Goal: Task Accomplishment & Management: Complete application form

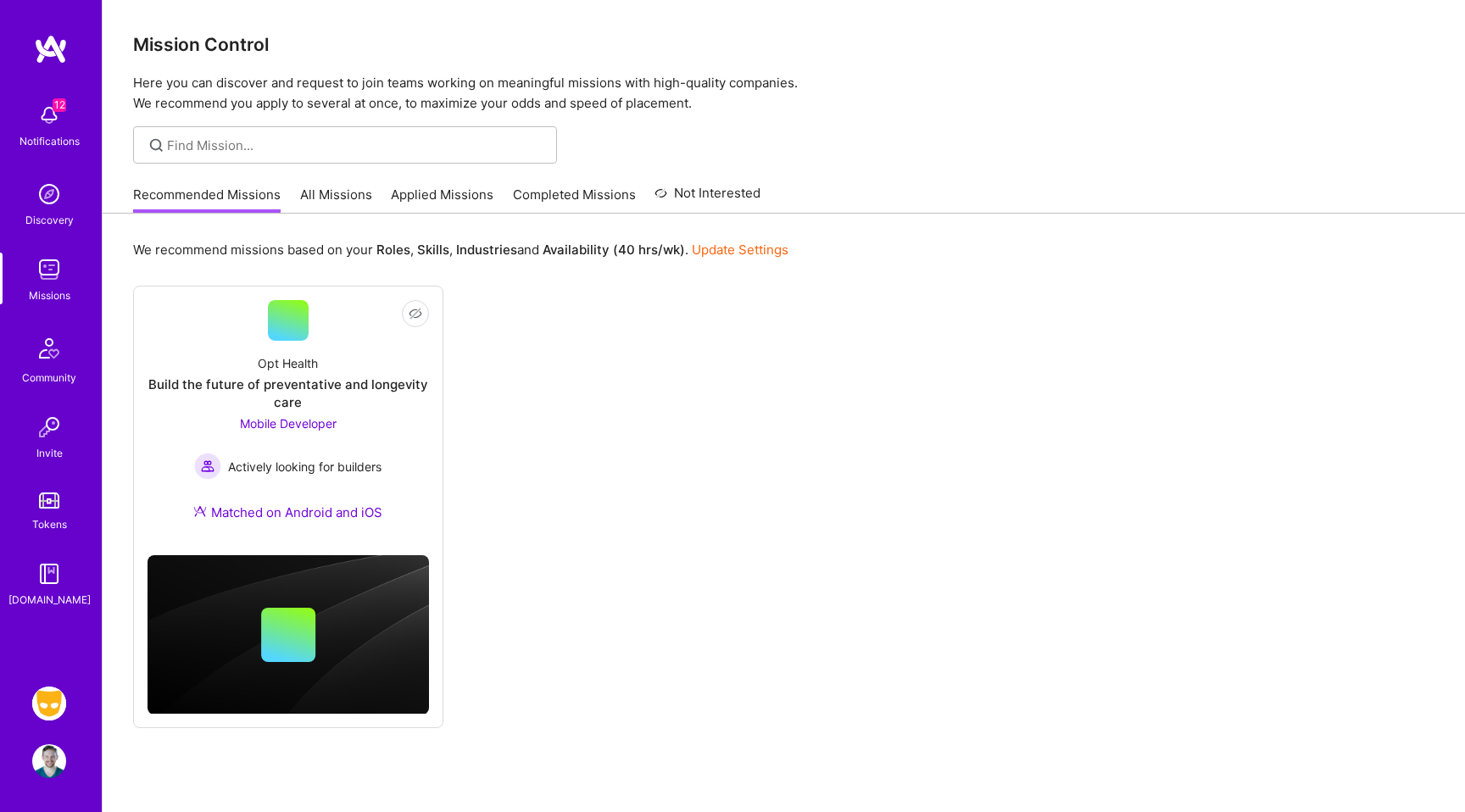
scroll to position [51, 0]
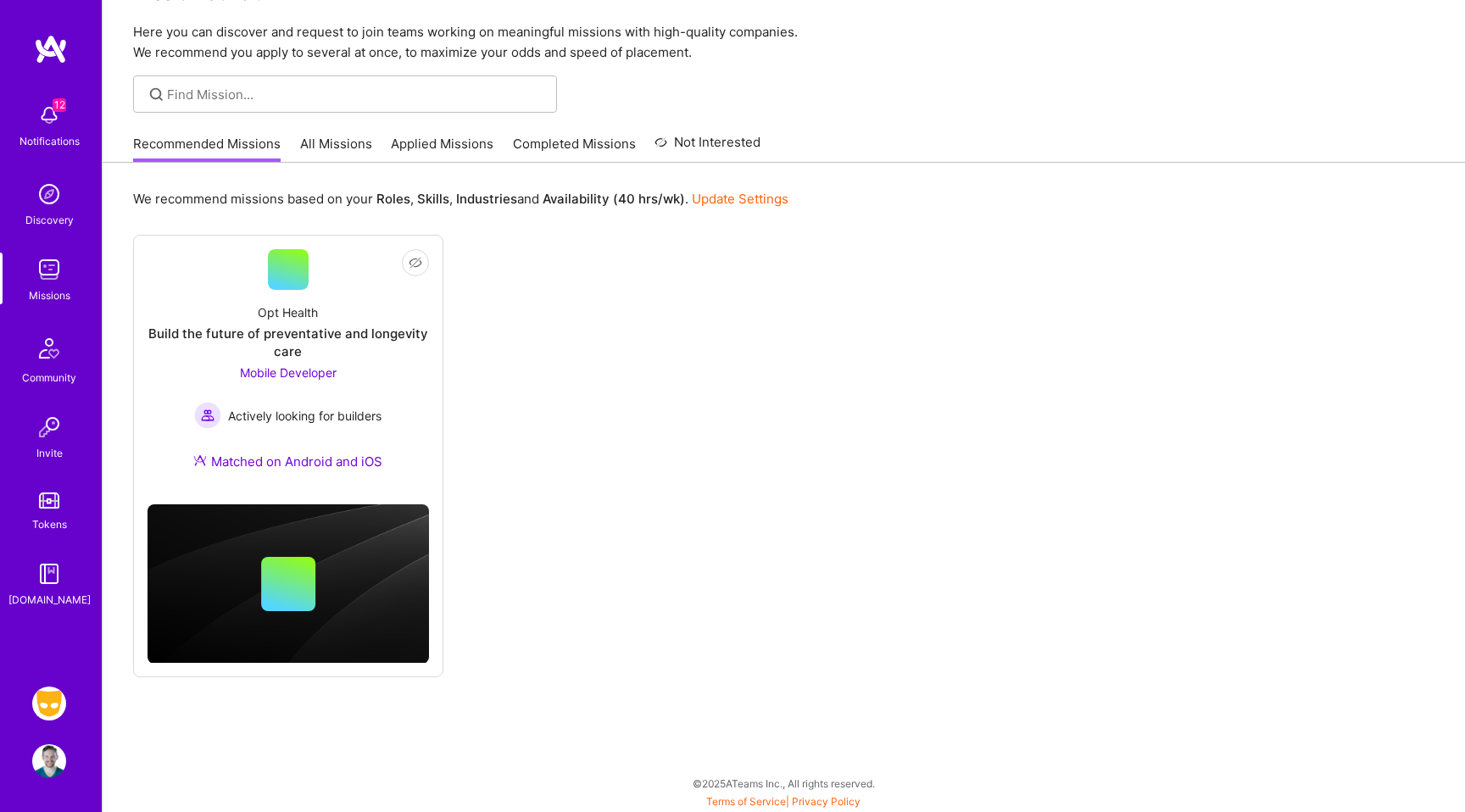
click at [58, 712] on img at bounding box center [48, 703] width 34 height 34
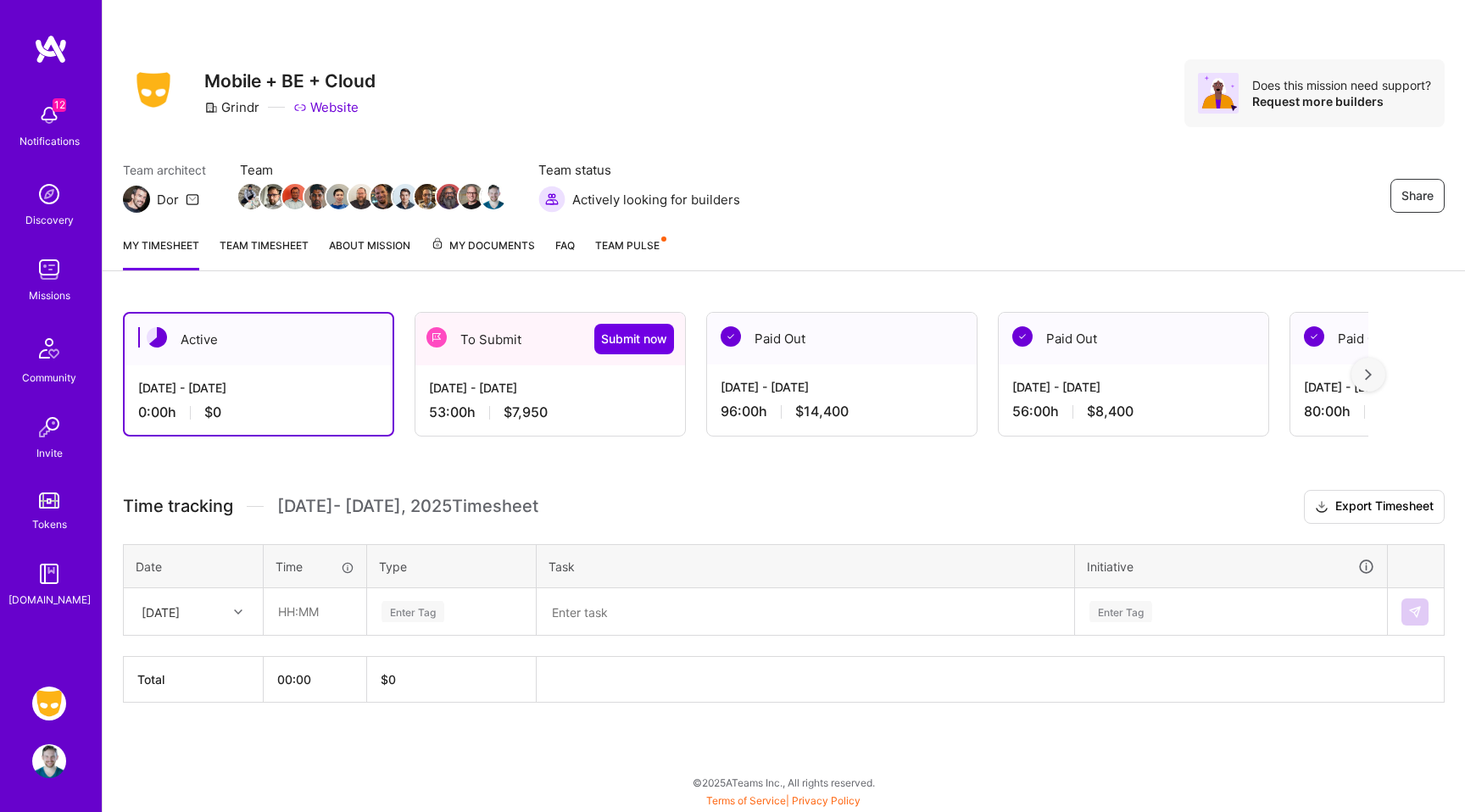
click at [480, 343] on div "To Submit Submit now" at bounding box center [550, 339] width 270 height 52
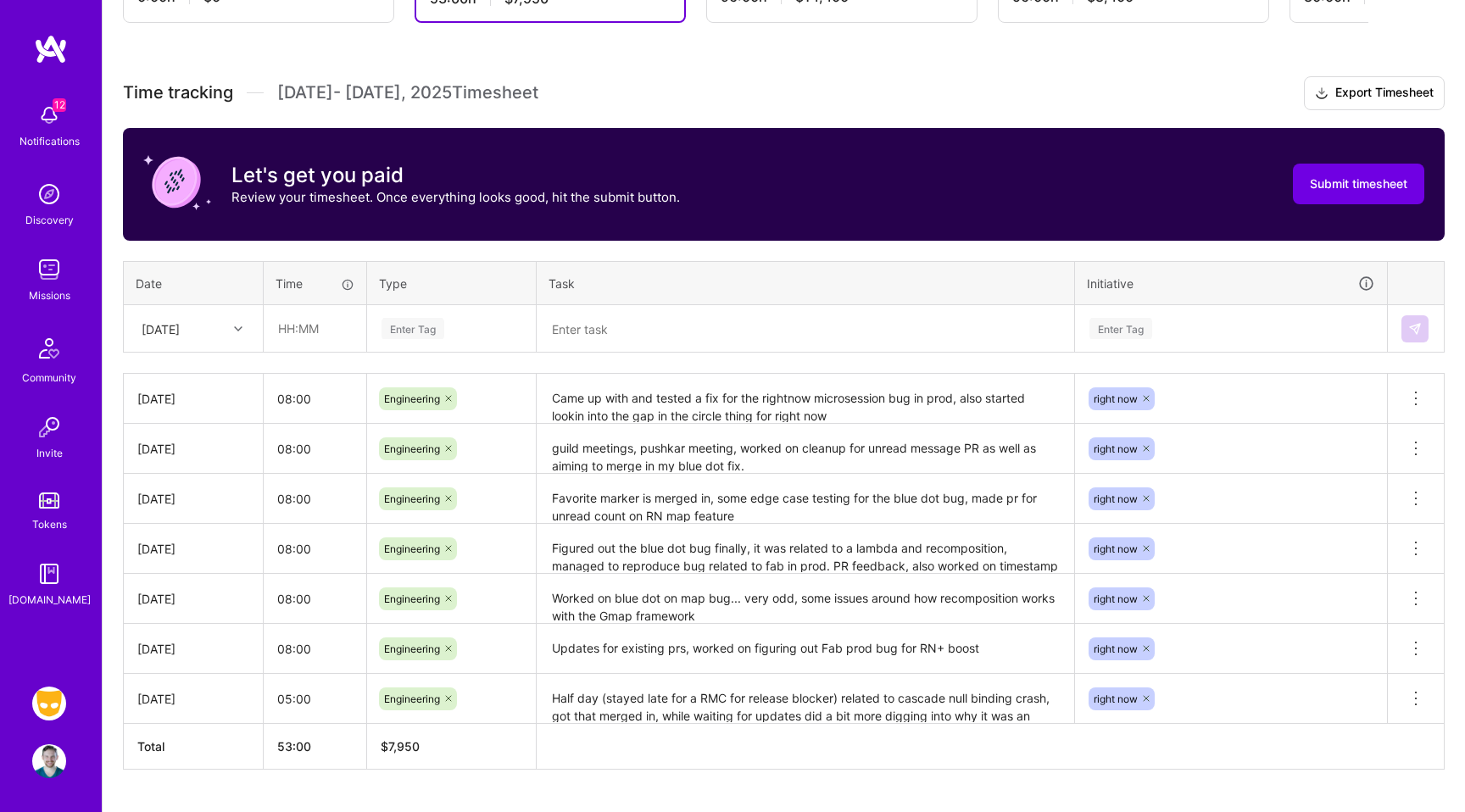
scroll to position [455, 0]
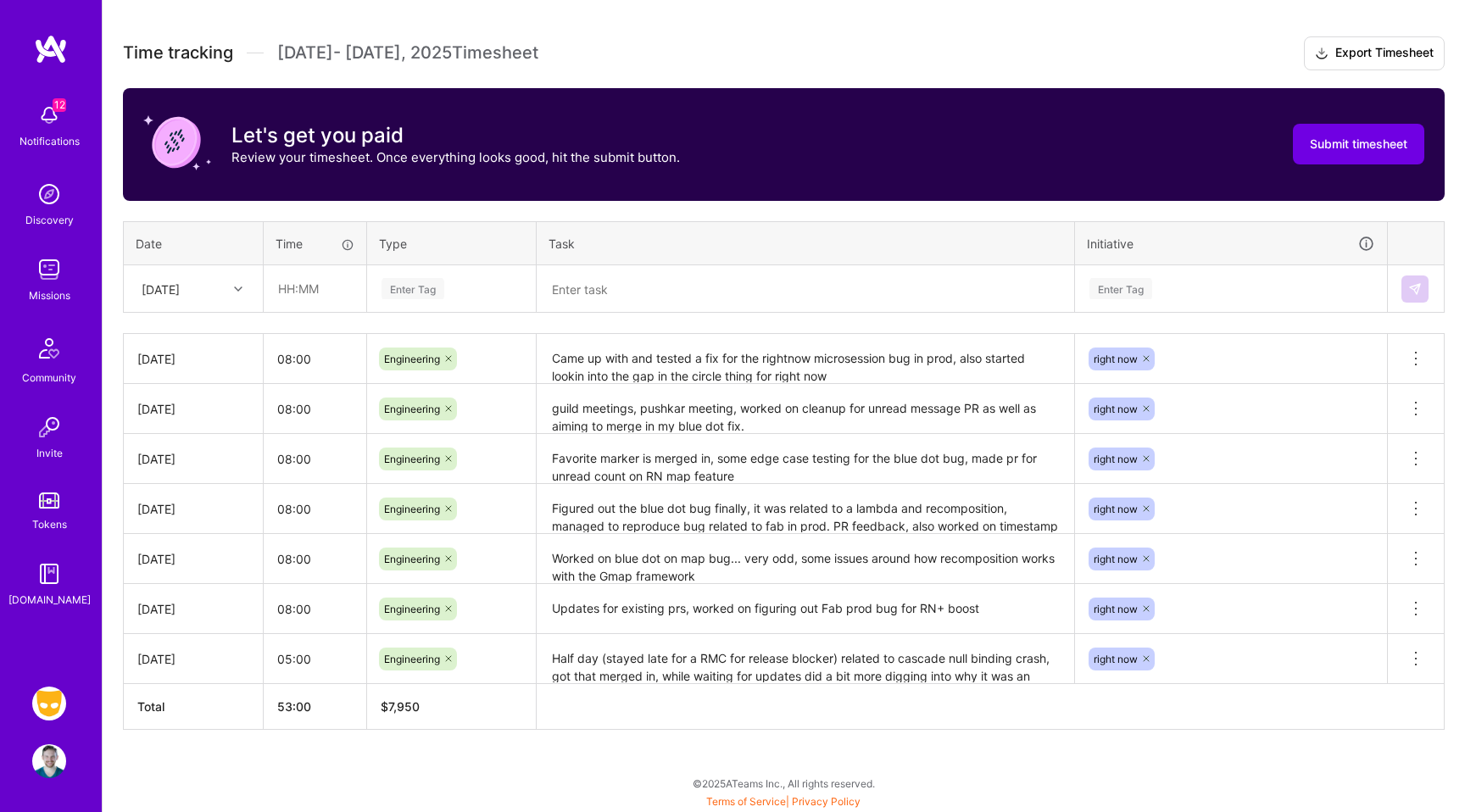
click at [224, 292] on div "Fri, Aug 1" at bounding box center [180, 289] width 95 height 28
type input "tue"
type input "08:00"
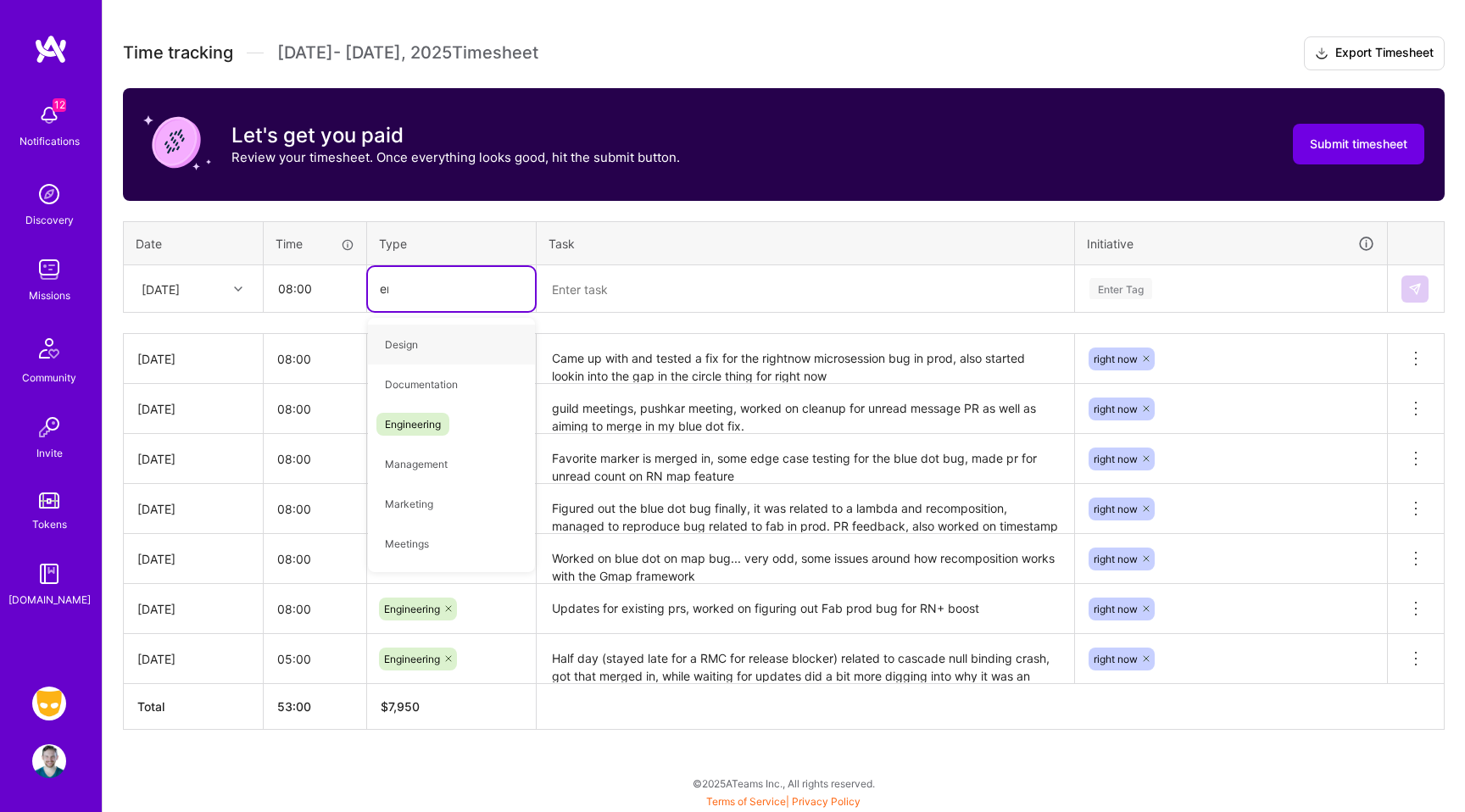
type input "engi"
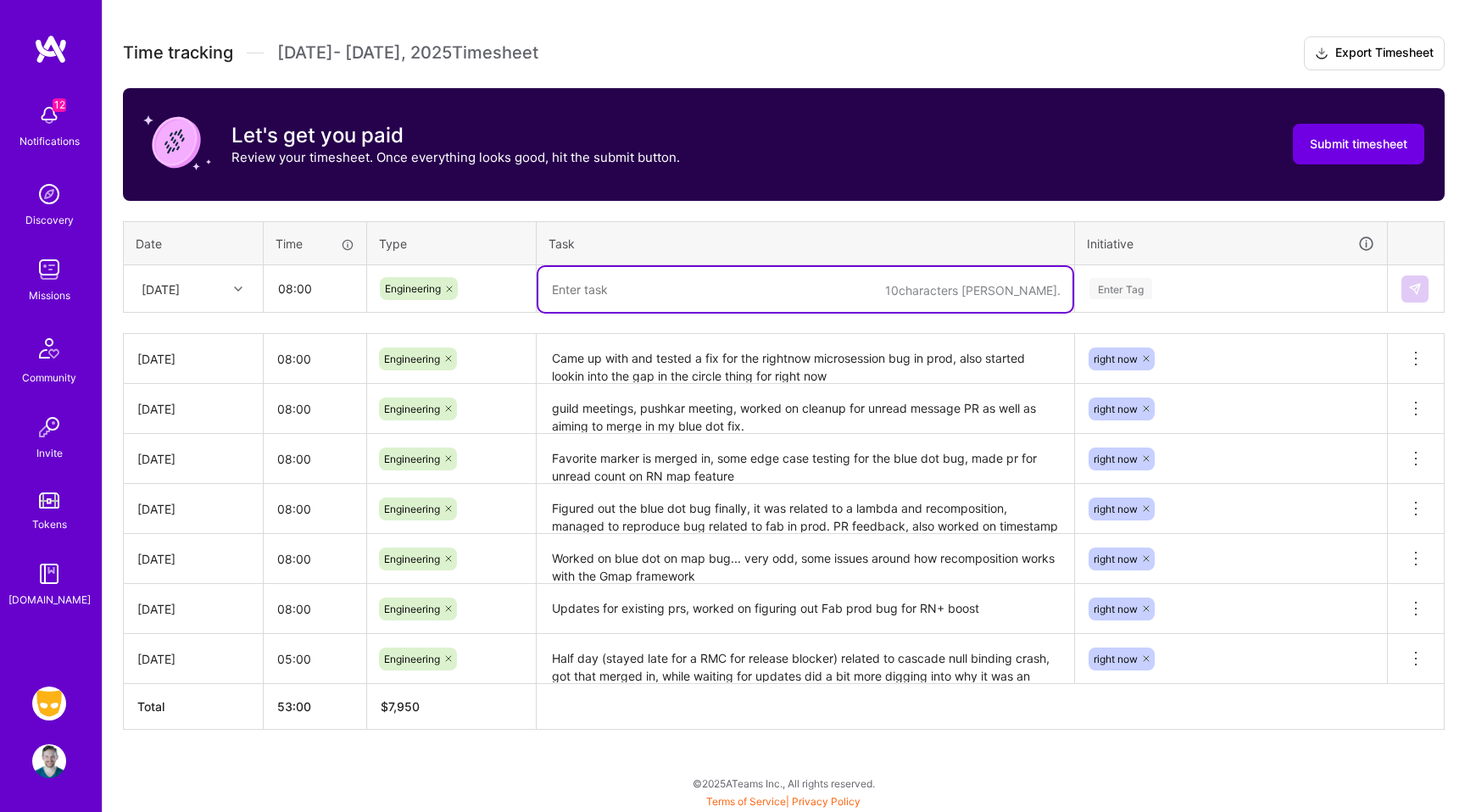
click at [657, 288] on textarea at bounding box center [806, 290] width 534 height 45
type textarea "Retro day, made microsession stacking bug pr, looked at RN map circle bug"
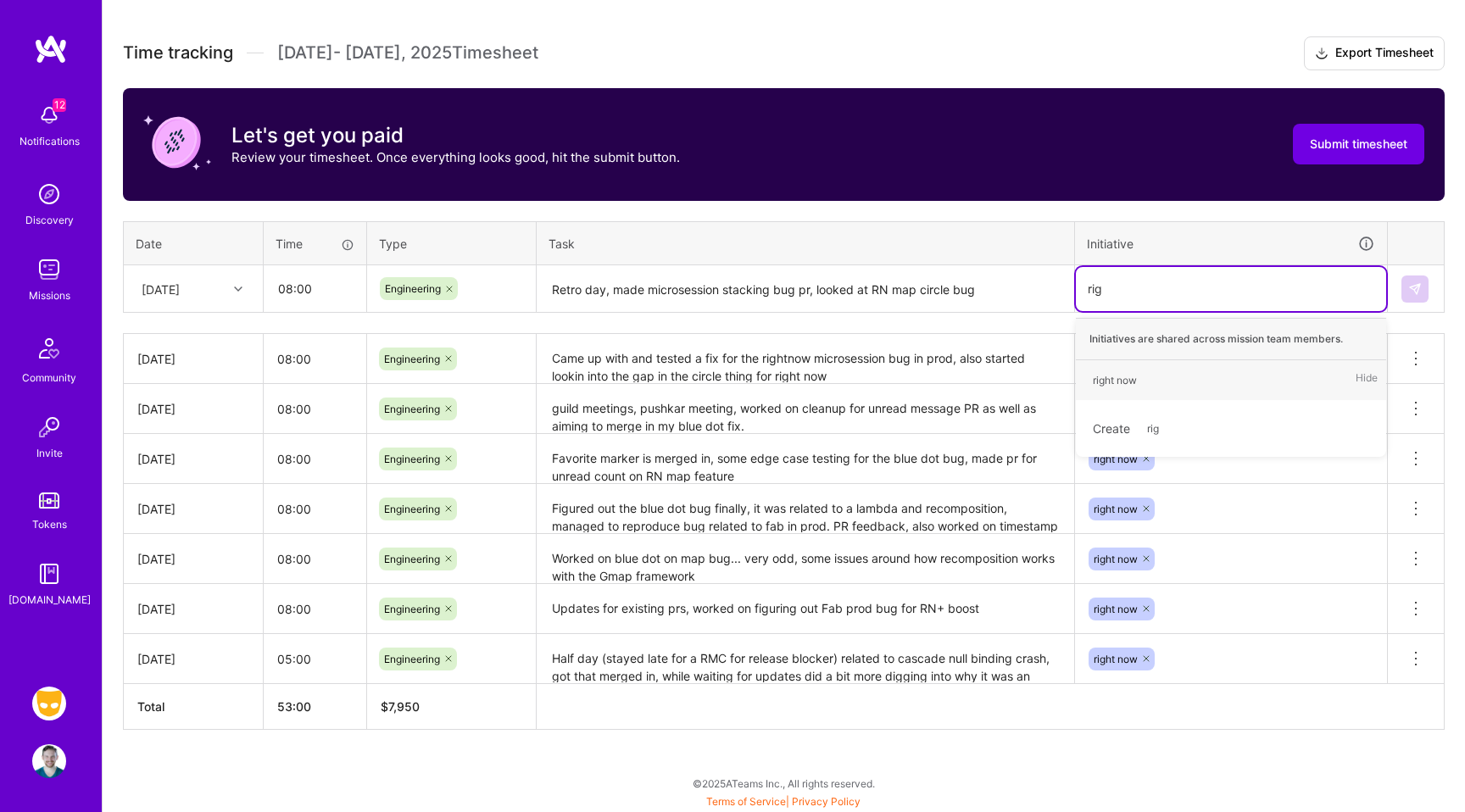
type input "righ"
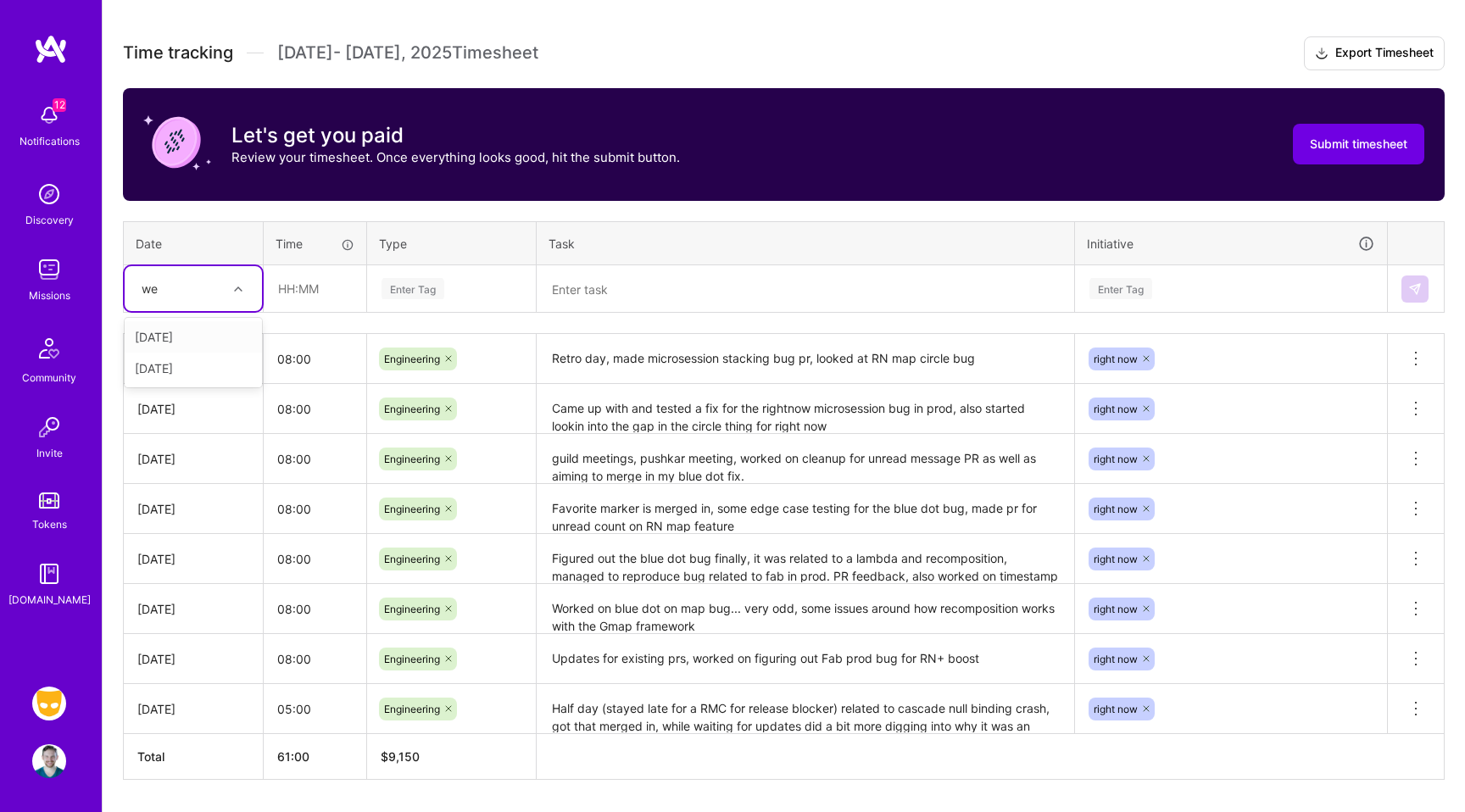
type input "wed"
type input "08:00"
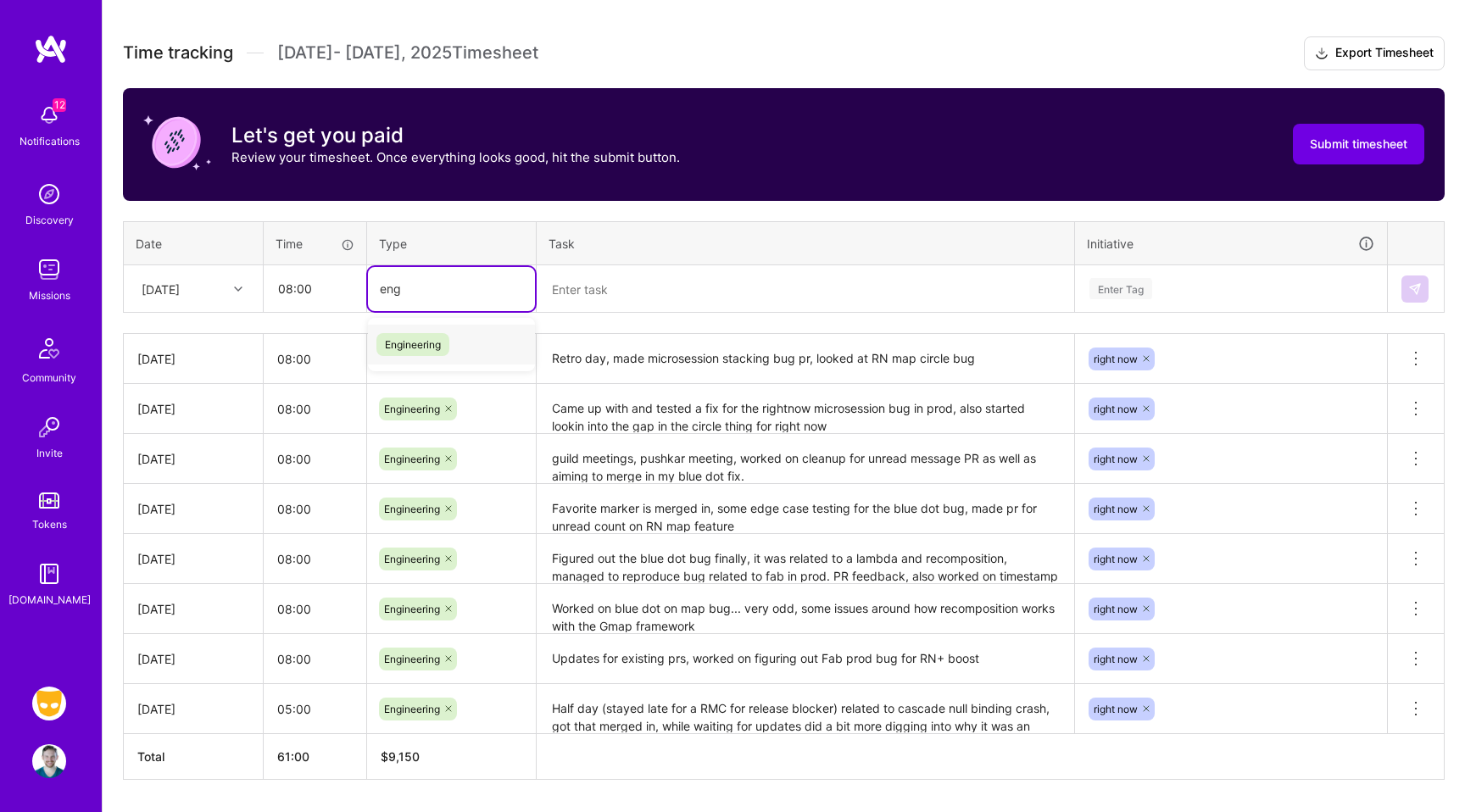
type input "engi"
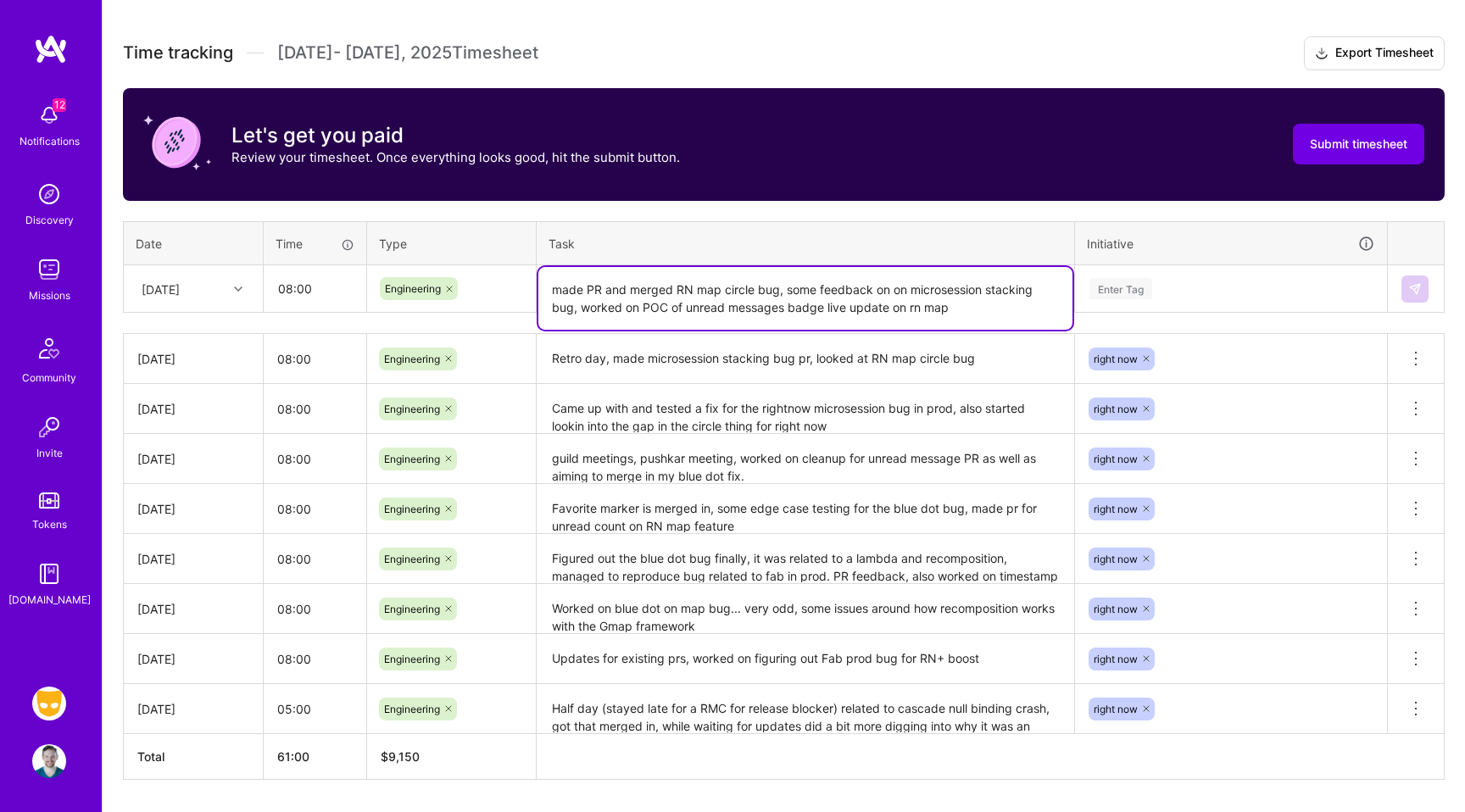
type textarea "made PR and merged RN map circle bug, some feedback on on microsession stacking…"
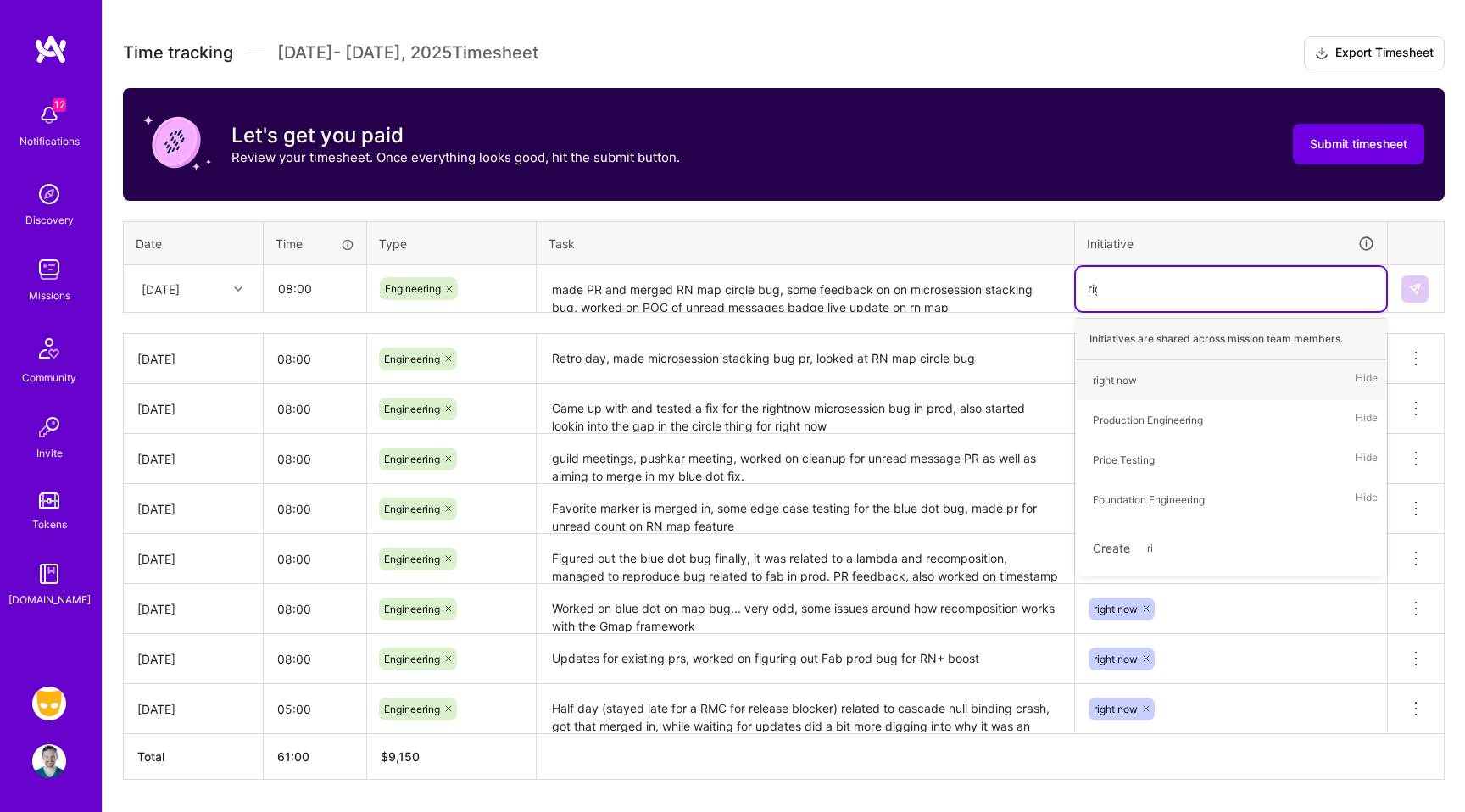
type input "righ"
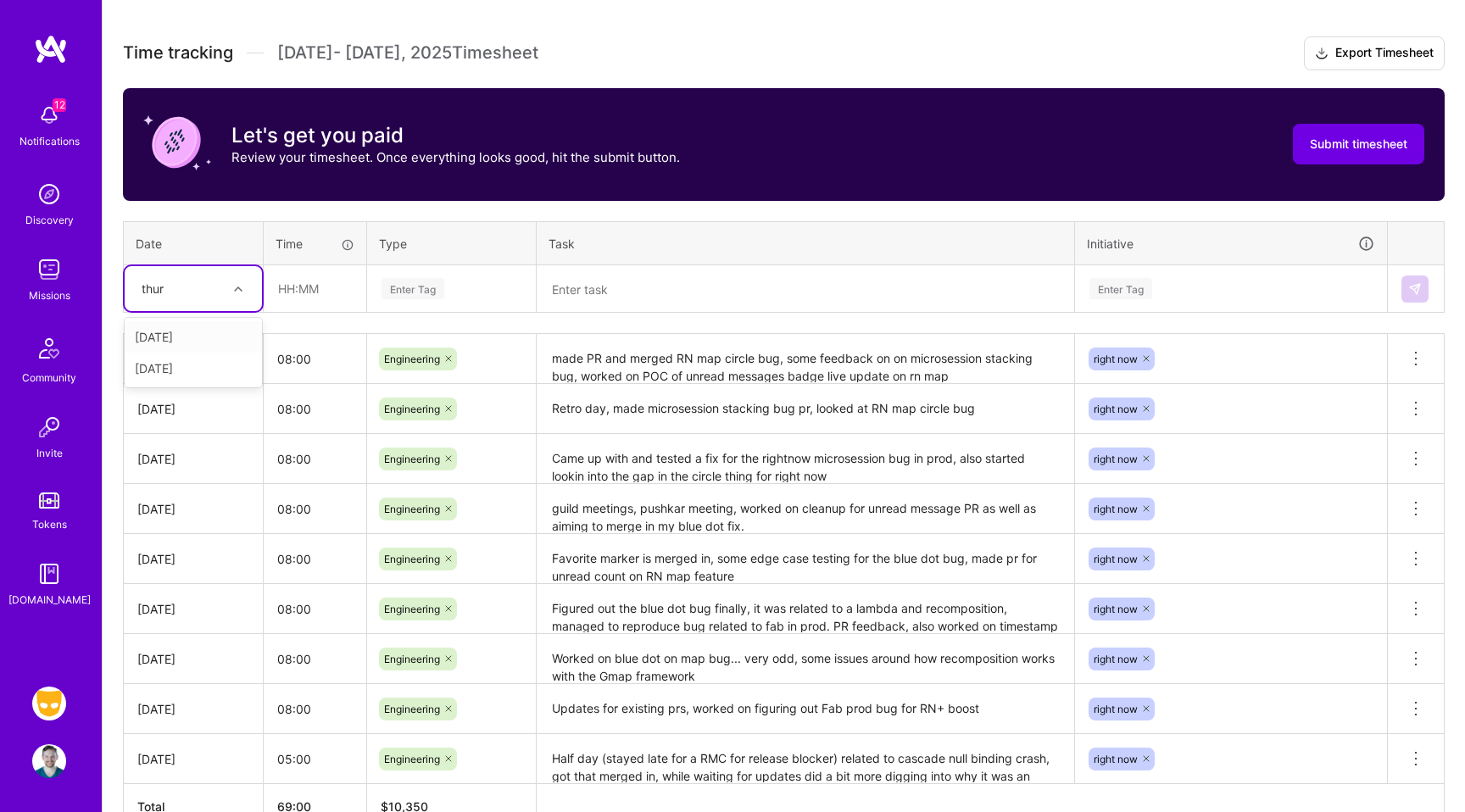
type input "thurs"
type input "10:00"
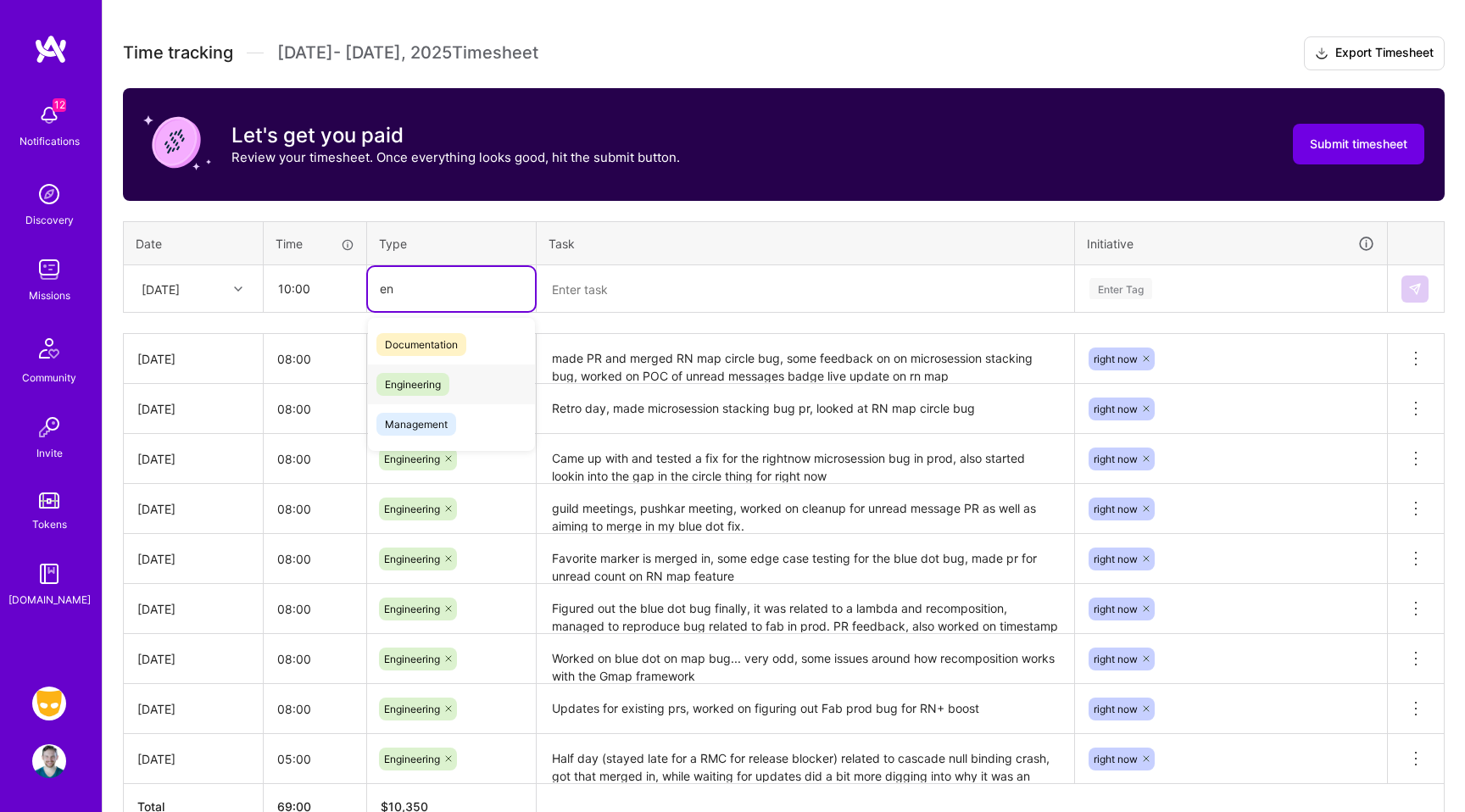
type input "e"
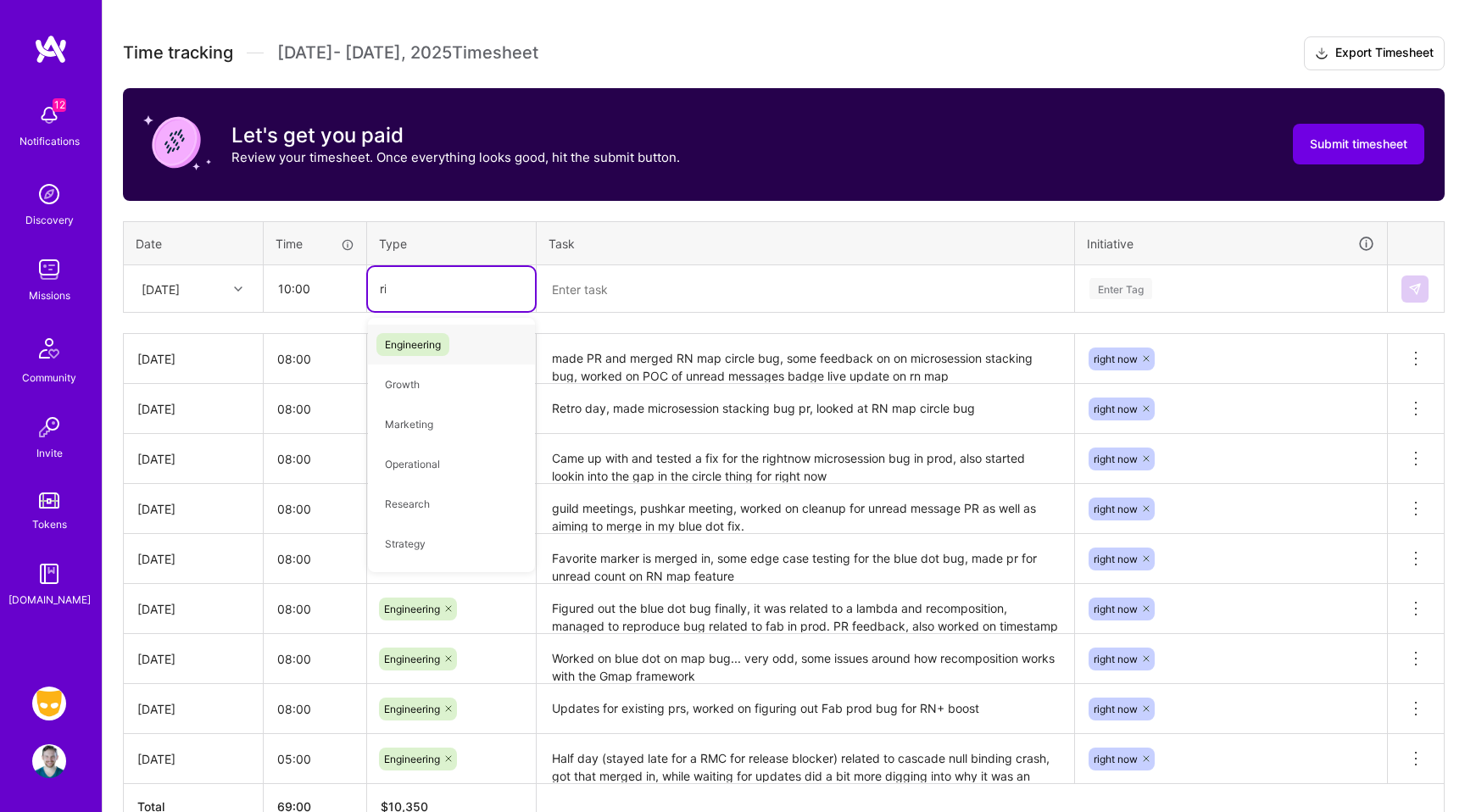
type input "righ"
type input "engi"
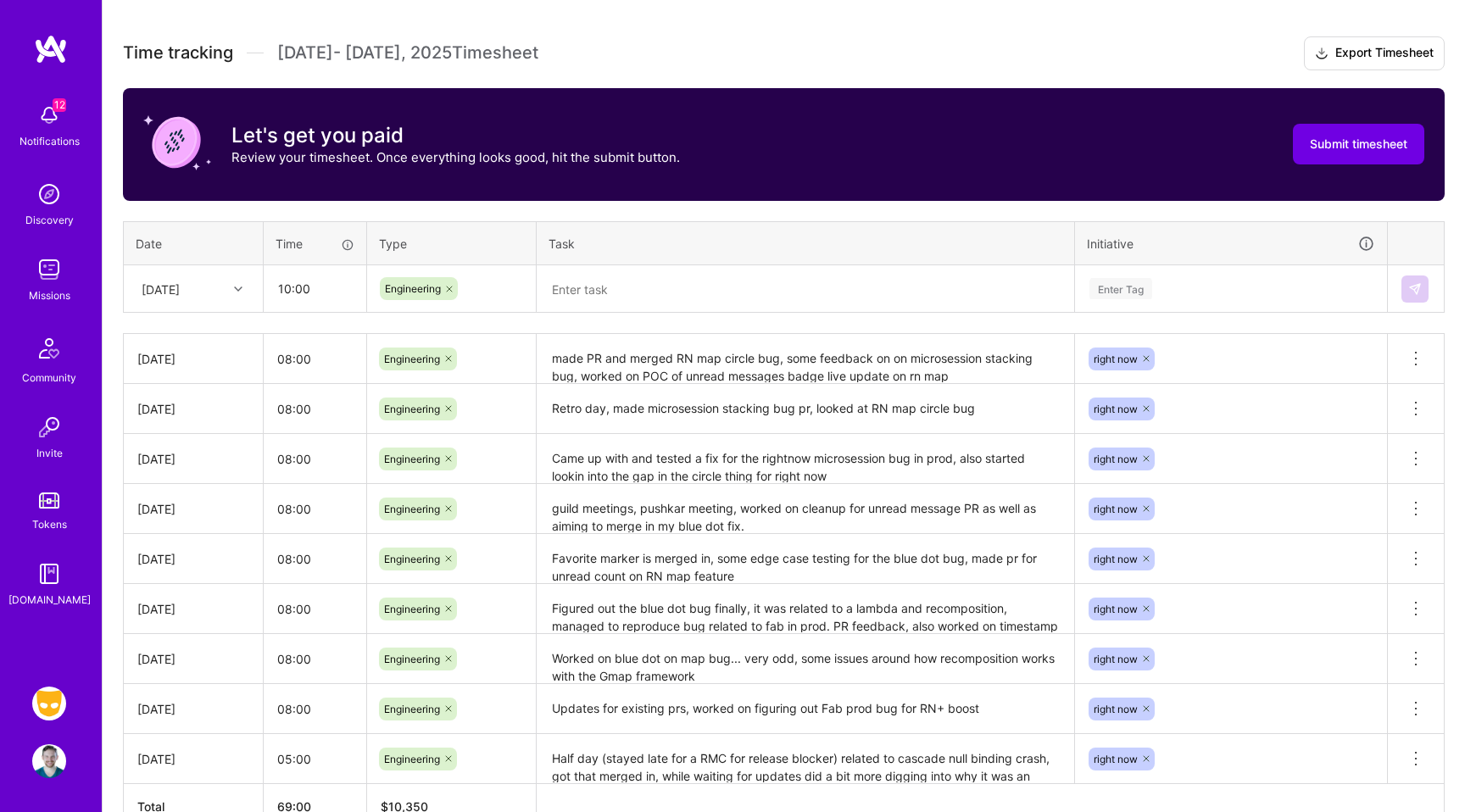
click at [437, 136] on h3 "Let's get you paid" at bounding box center [455, 136] width 449 height 26
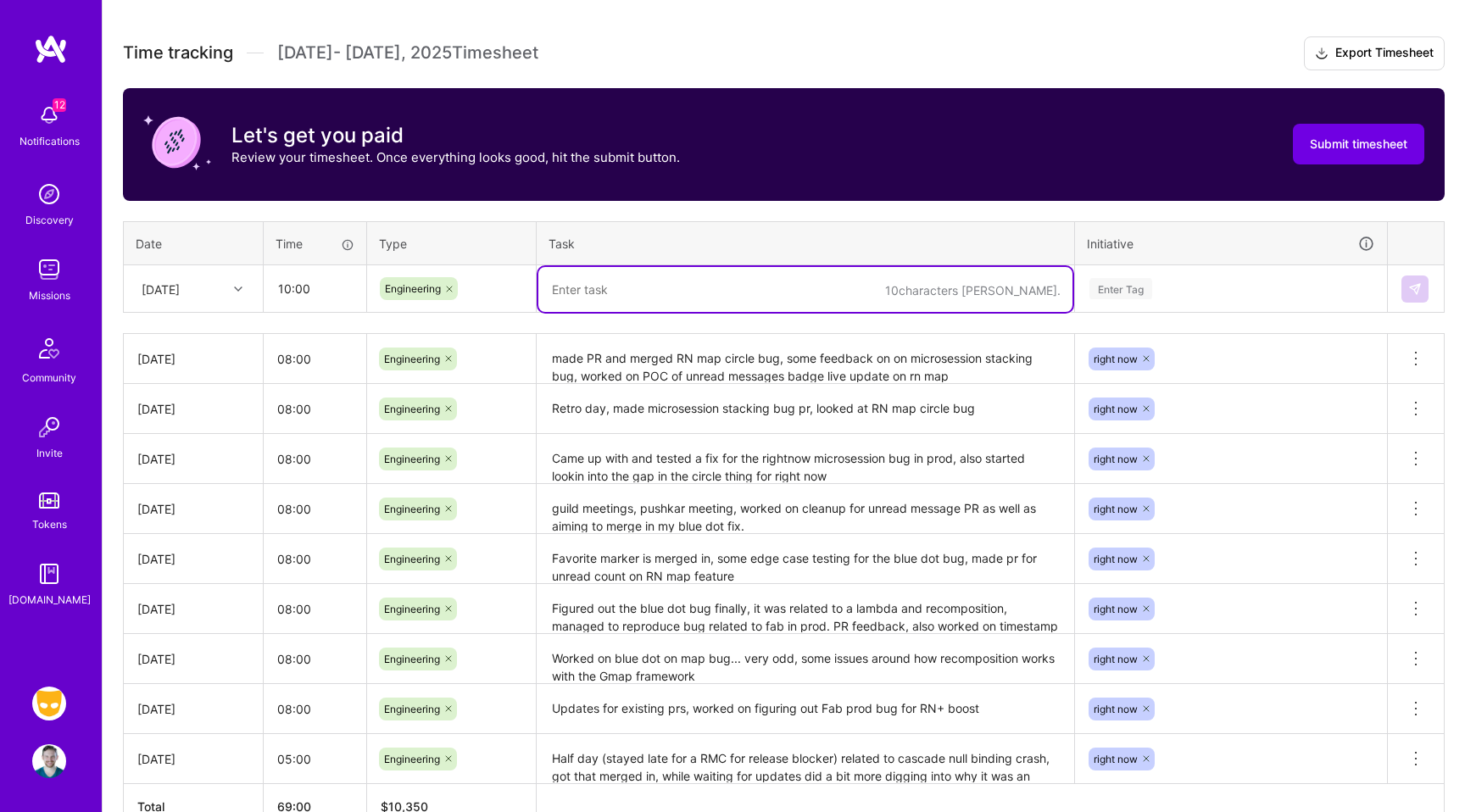
click at [649, 288] on textarea at bounding box center [806, 290] width 534 height 45
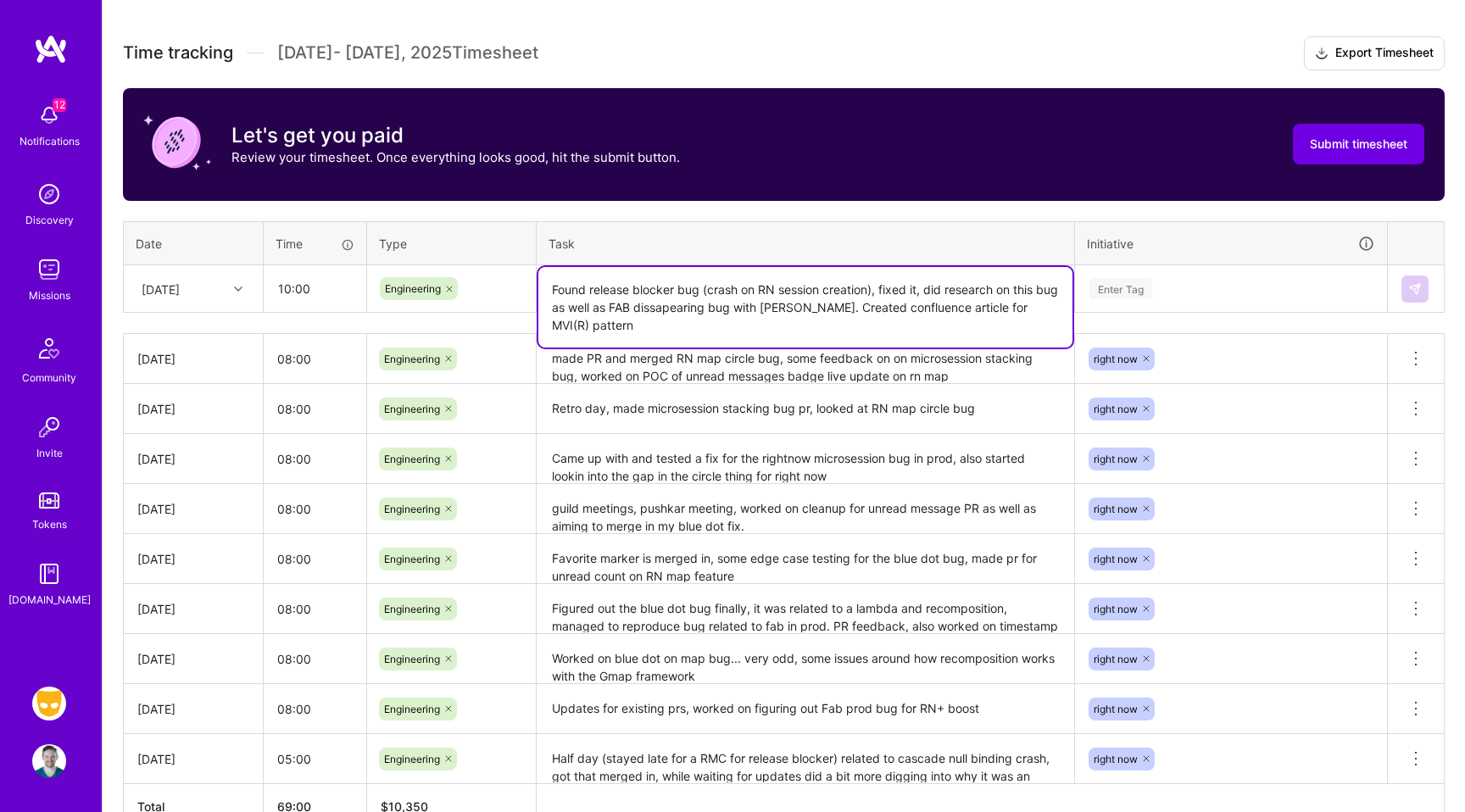
type textarea "Found release blocker bug (crash on RN session creation), fixed it, did researc…"
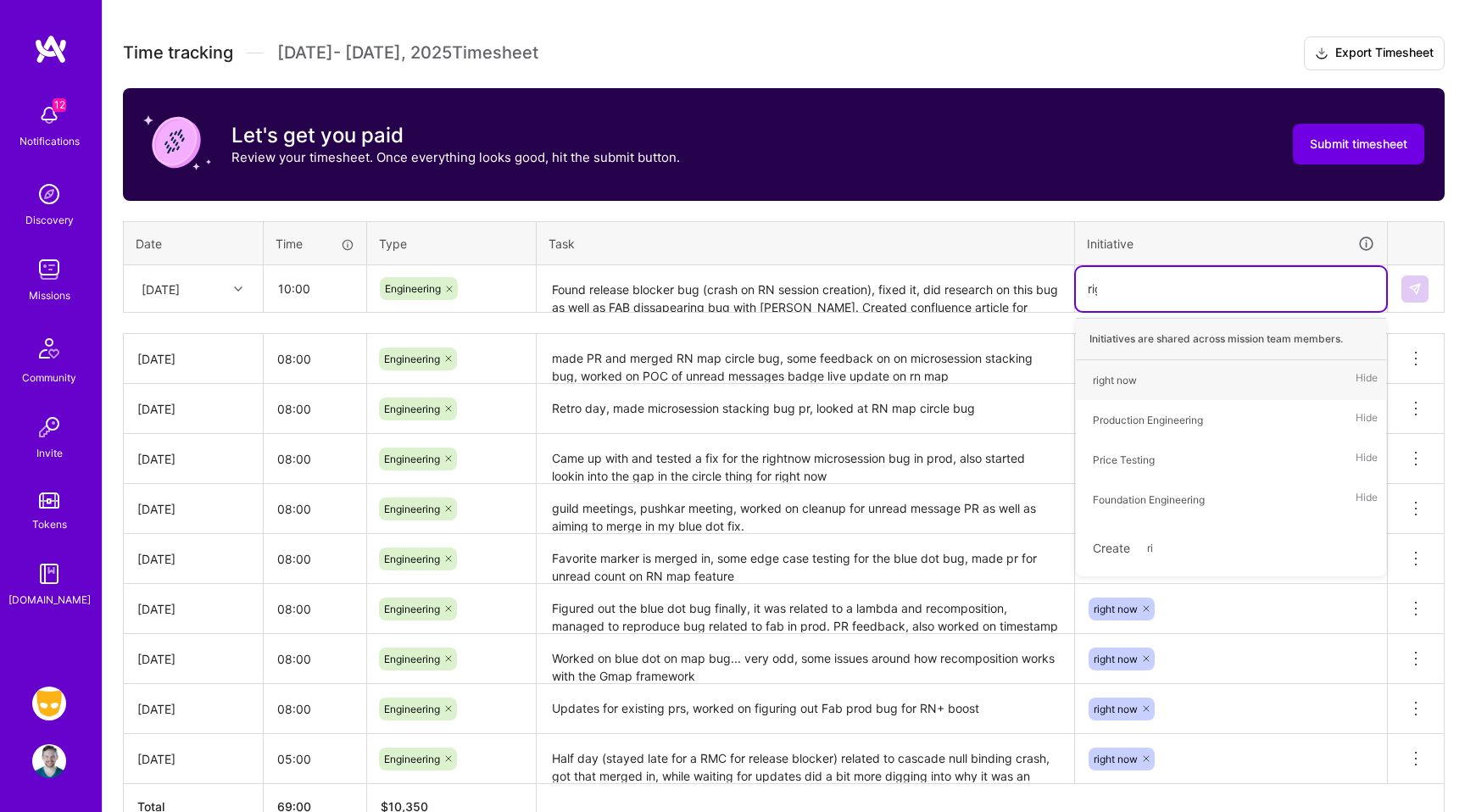
type input "righ"
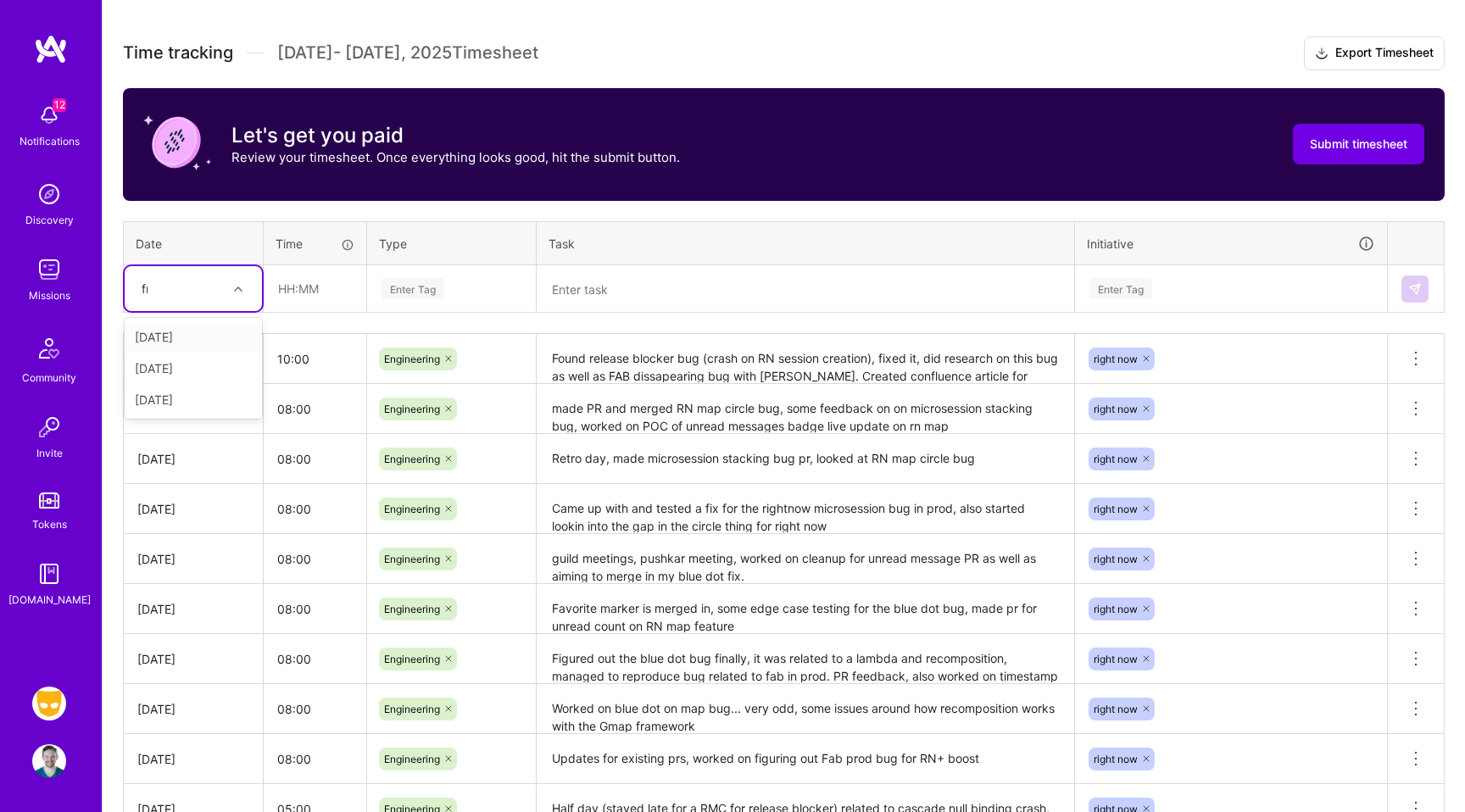
type input "fri"
type input "08:00"
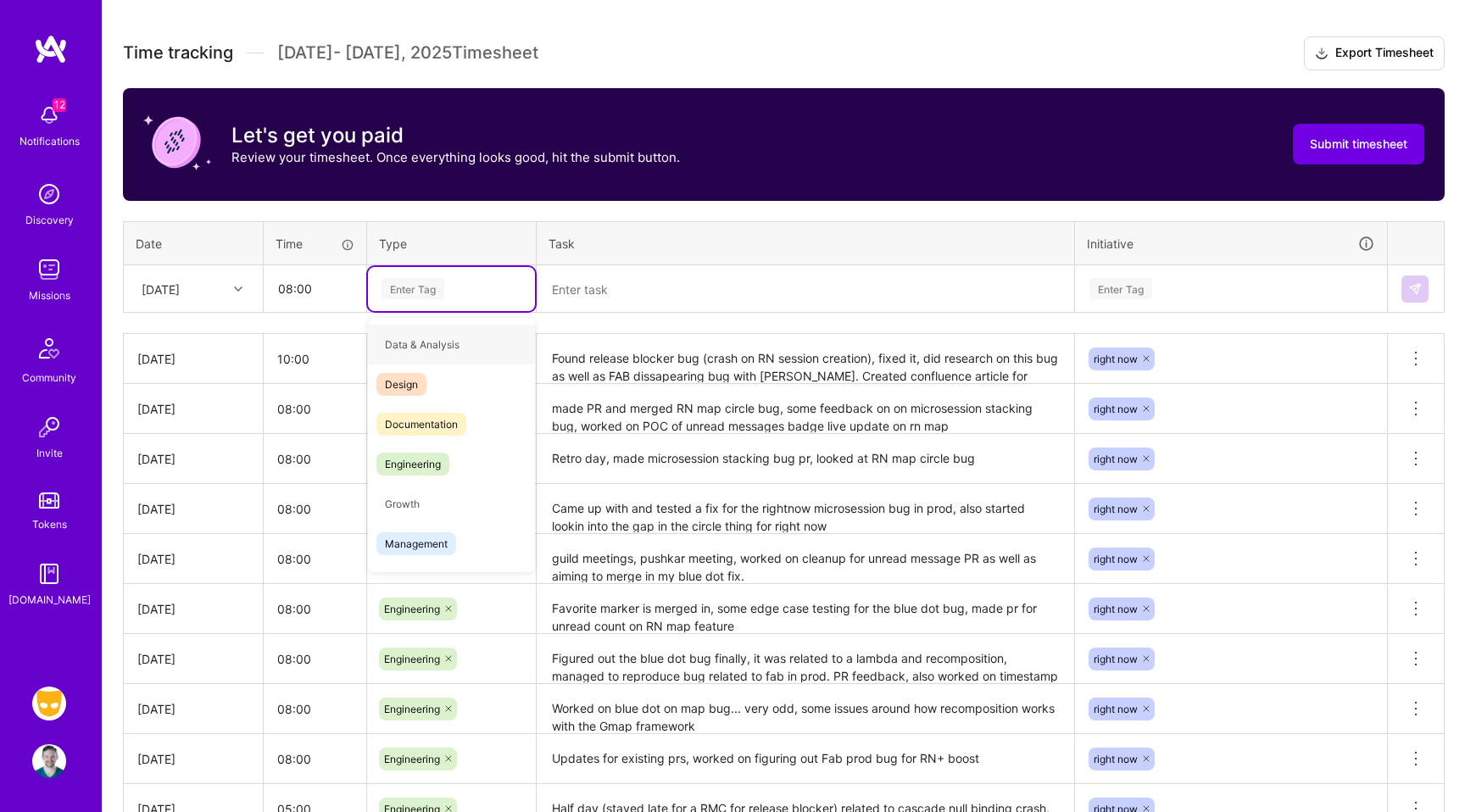
type input "e"
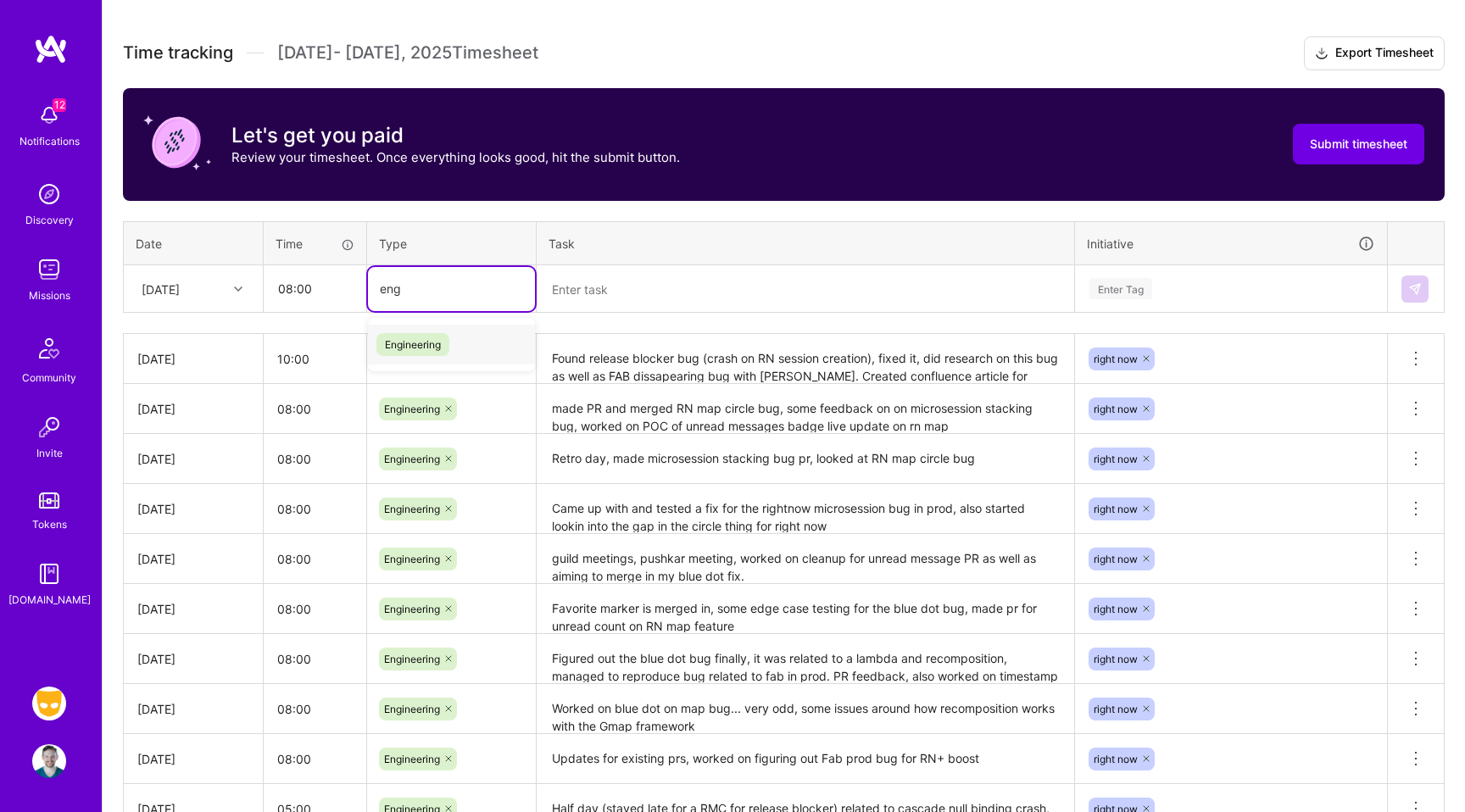
type input "engi"
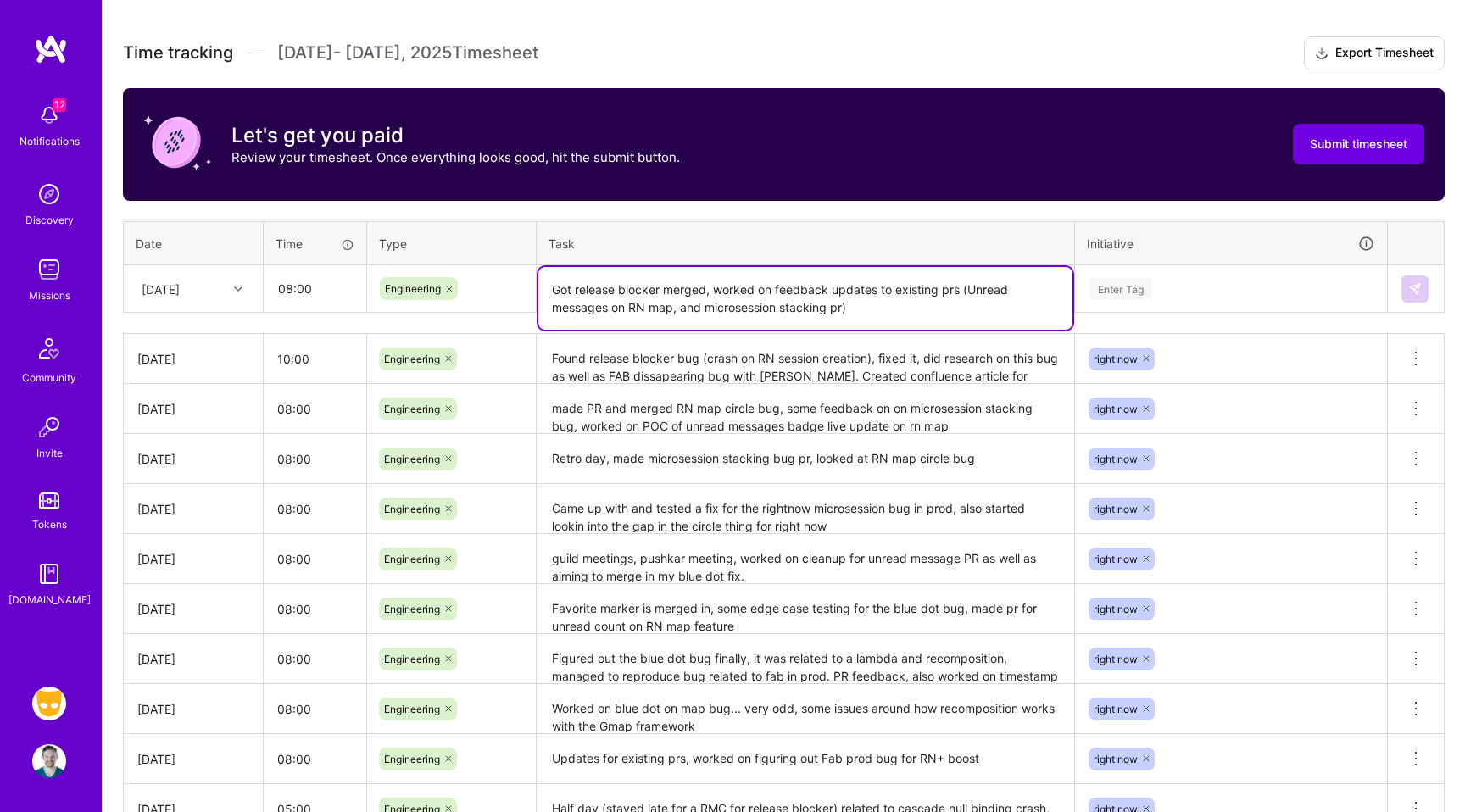
type textarea "Got release blocker merged, worked on feedback updates to existing prs (Unread …"
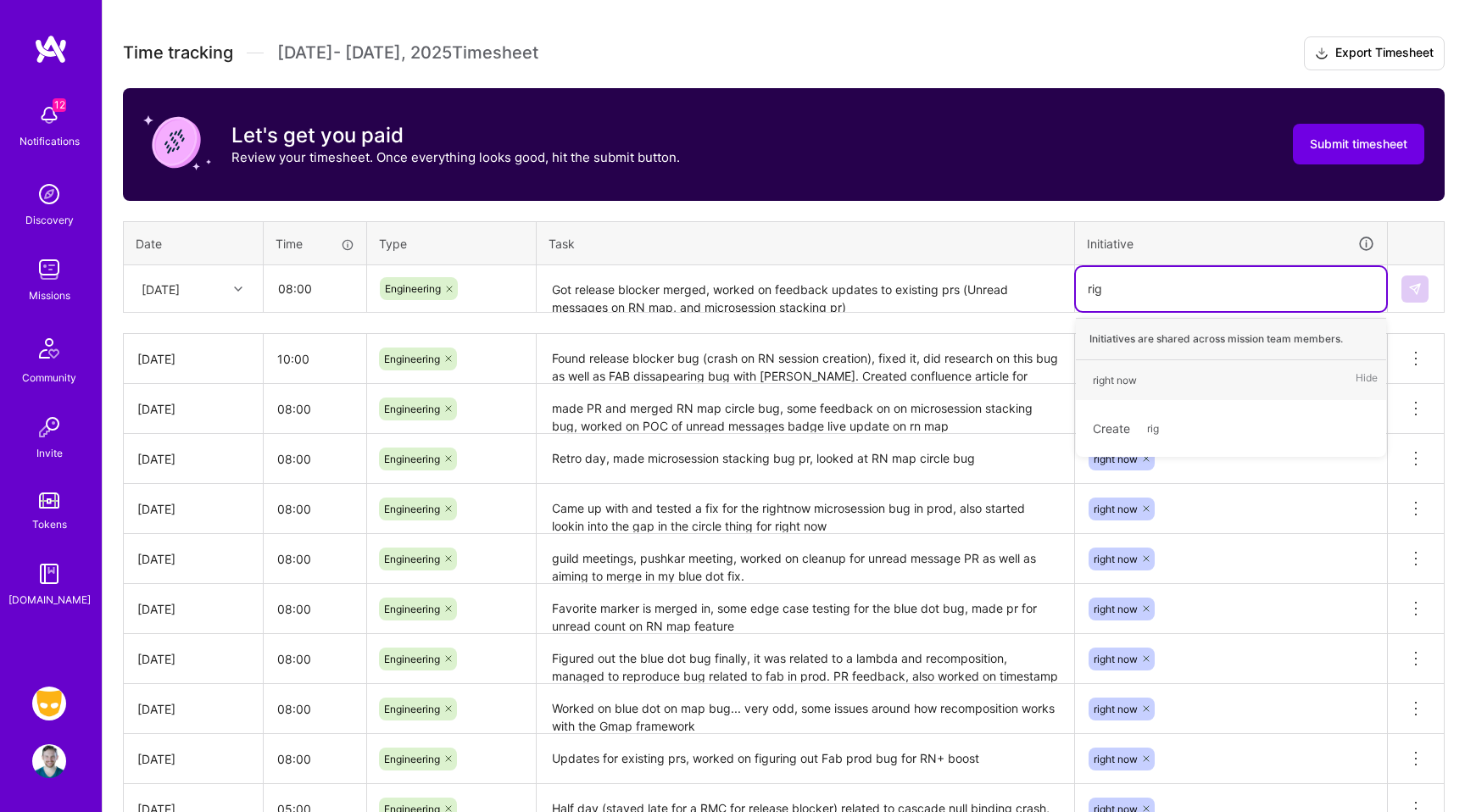
type input "righ"
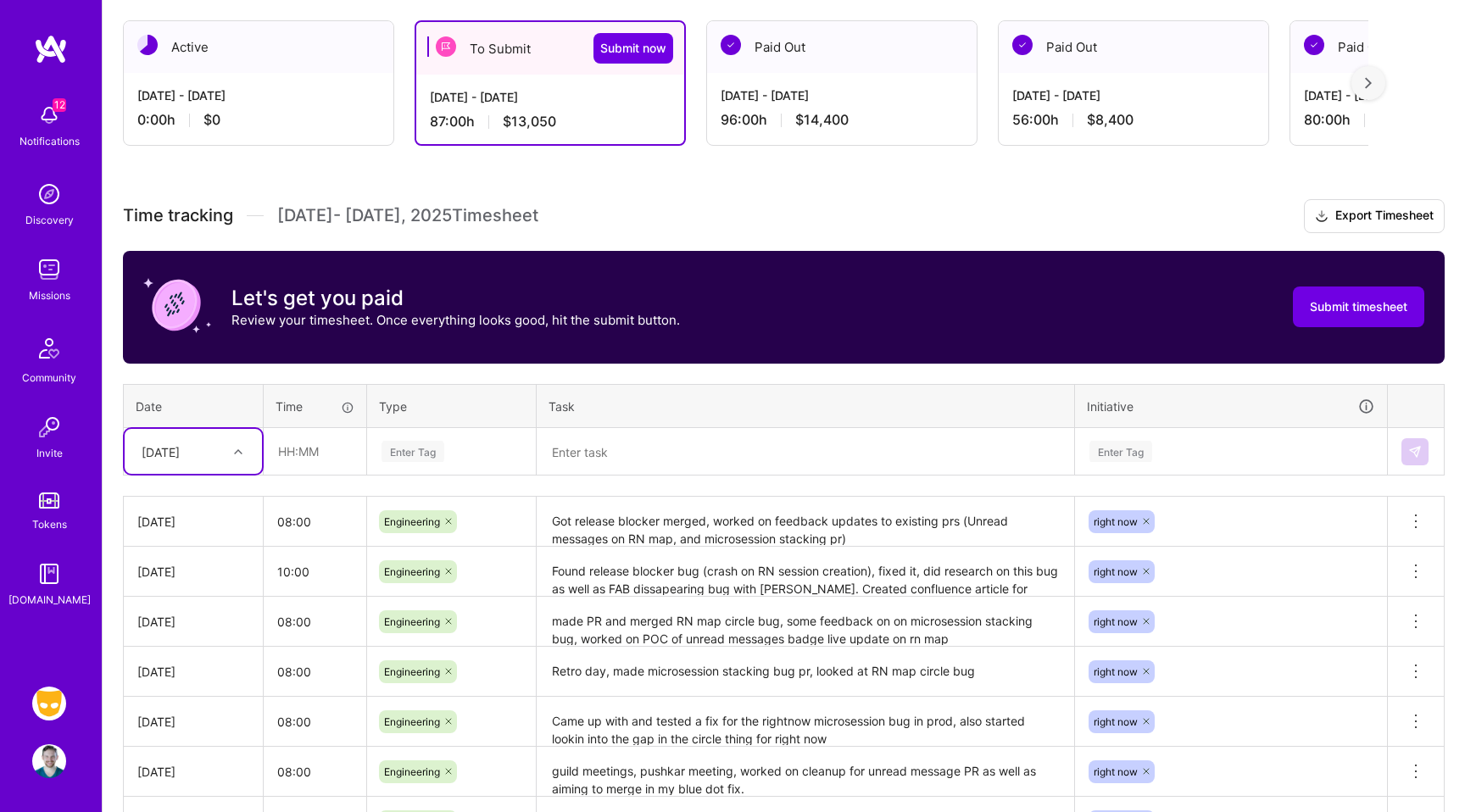
scroll to position [187, 0]
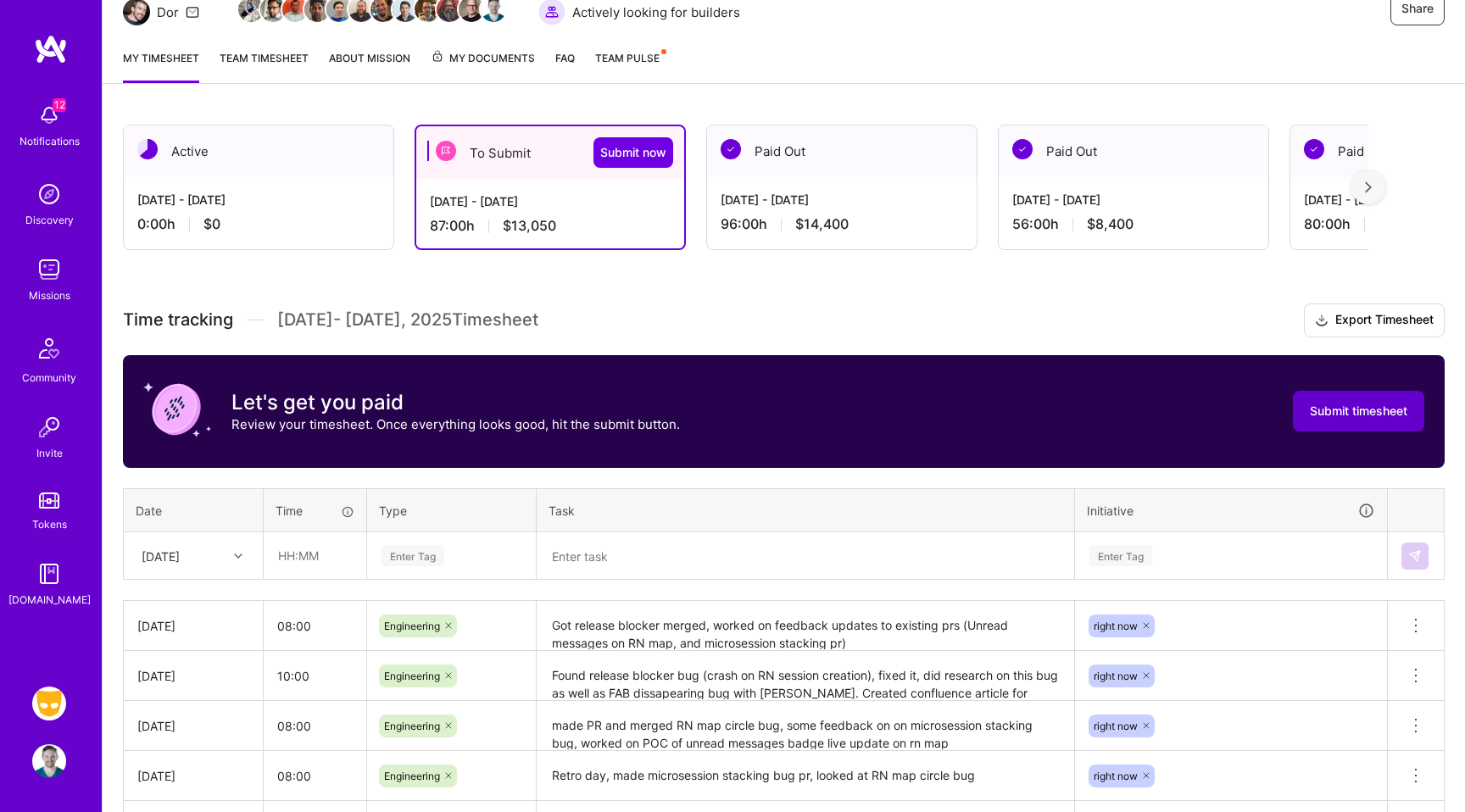
click at [1352, 416] on span "Submit timesheet" at bounding box center [1358, 412] width 97 height 17
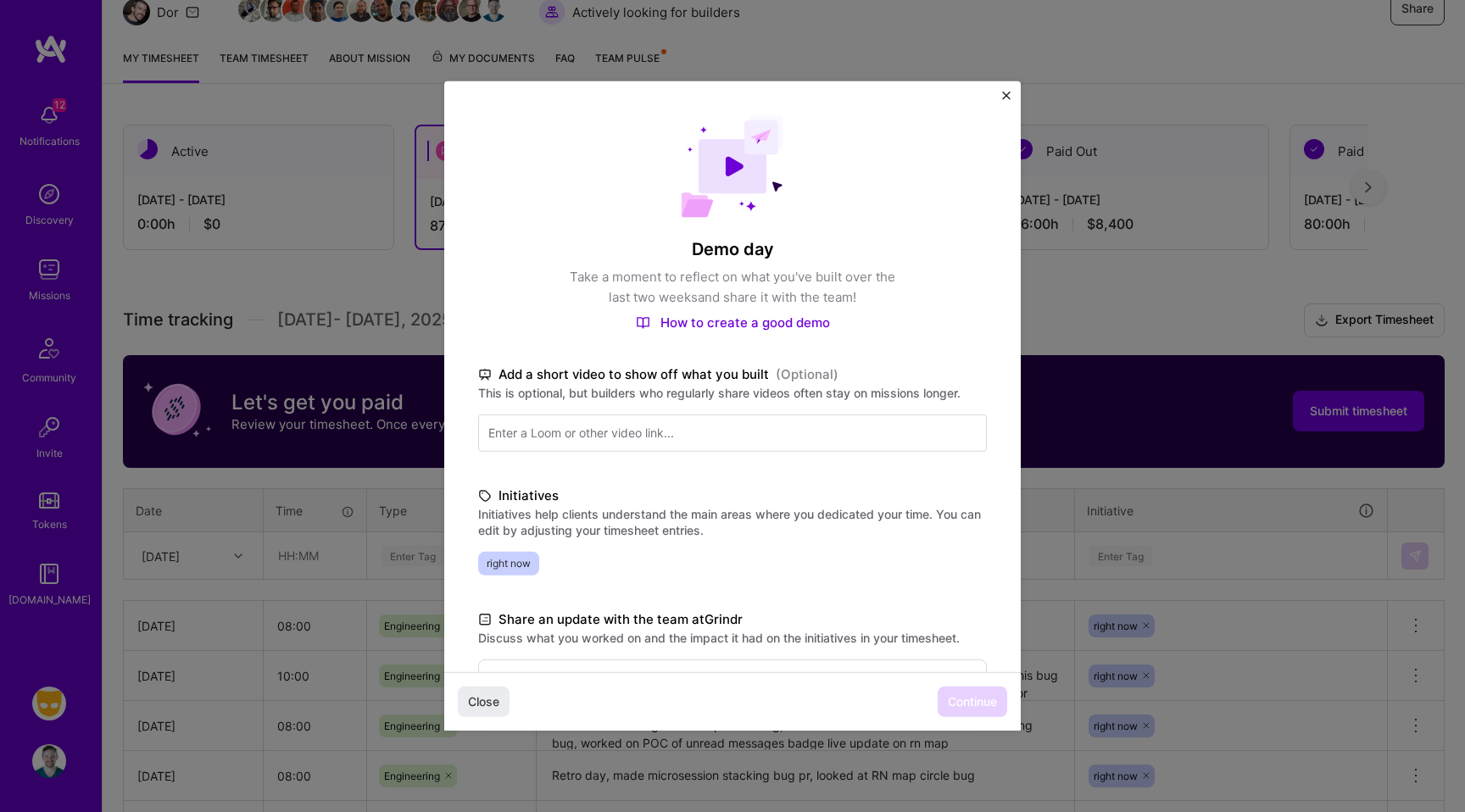
scroll to position [252, 0]
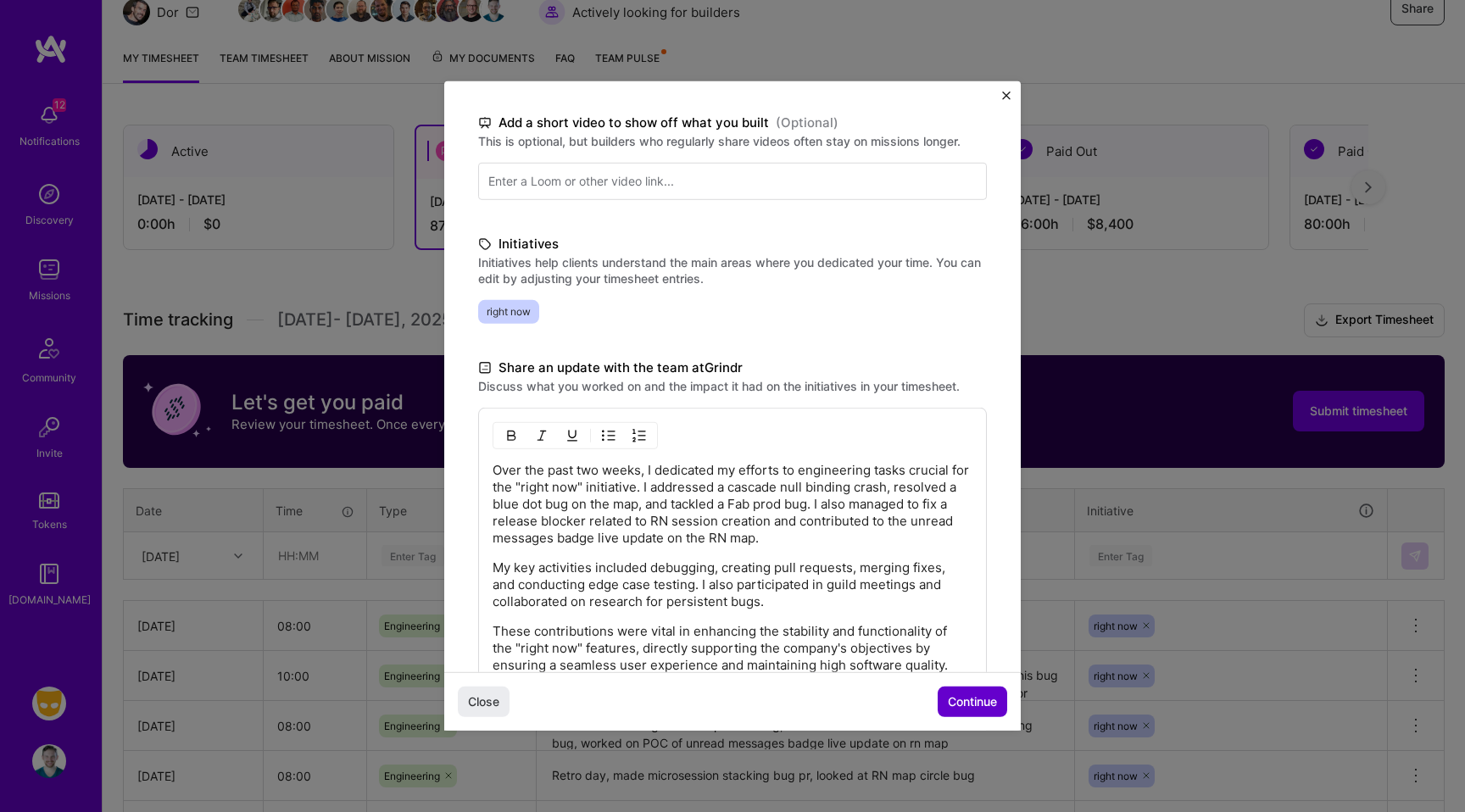
click at [984, 698] on span "Continue" at bounding box center [972, 702] width 49 height 17
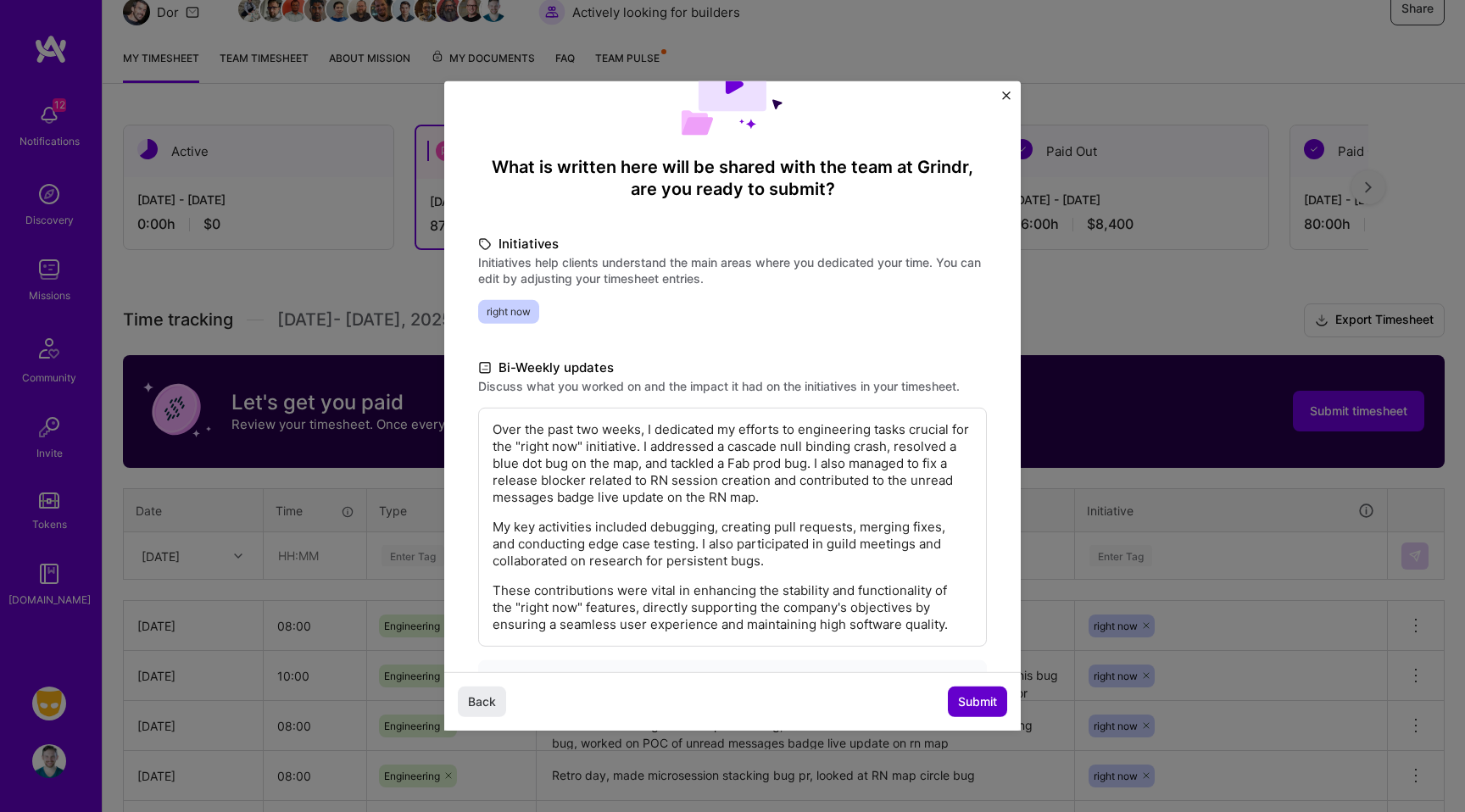
click at [984, 698] on span "Submit" at bounding box center [977, 702] width 39 height 17
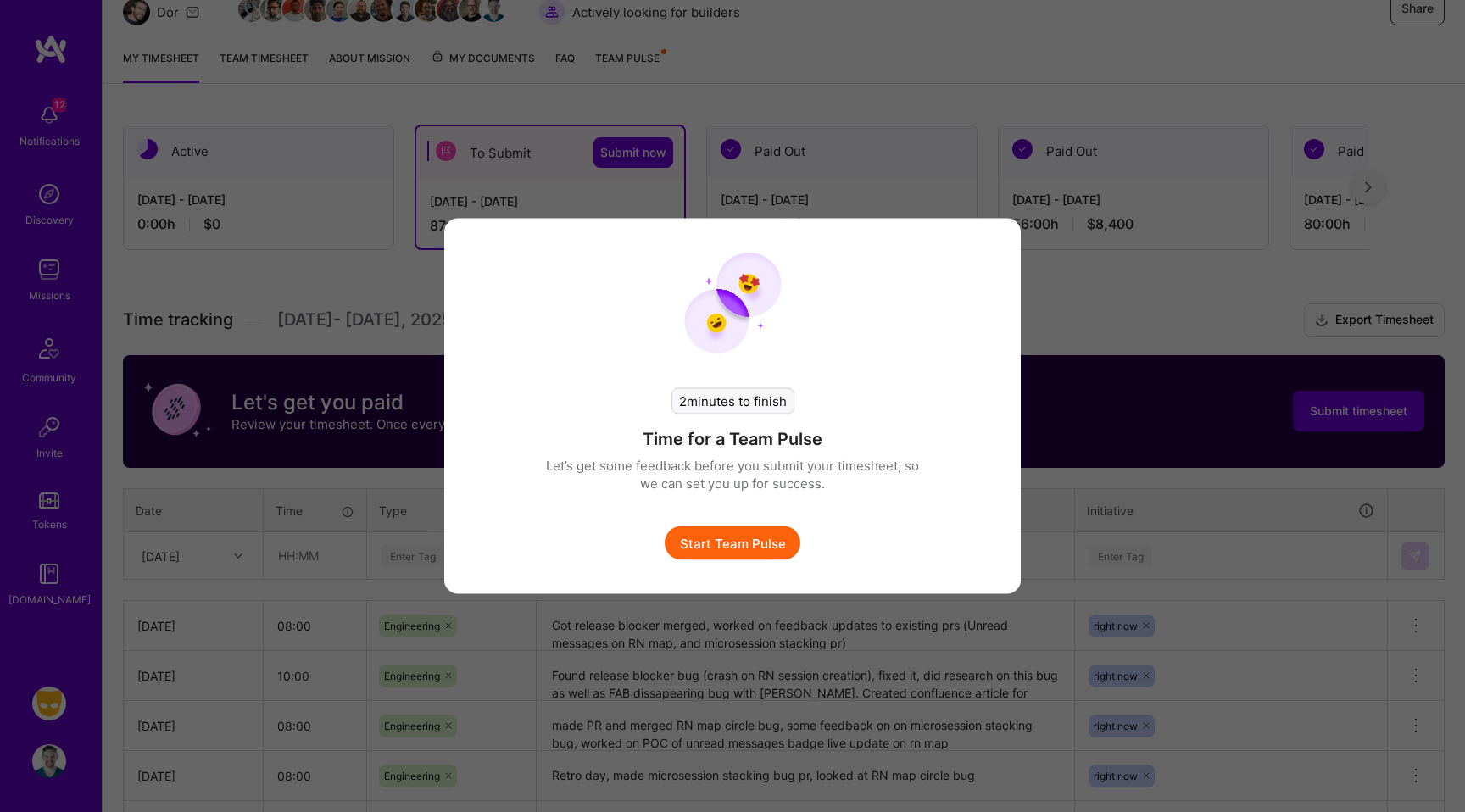
click at [756, 545] on button "Start Team Pulse" at bounding box center [733, 543] width 136 height 34
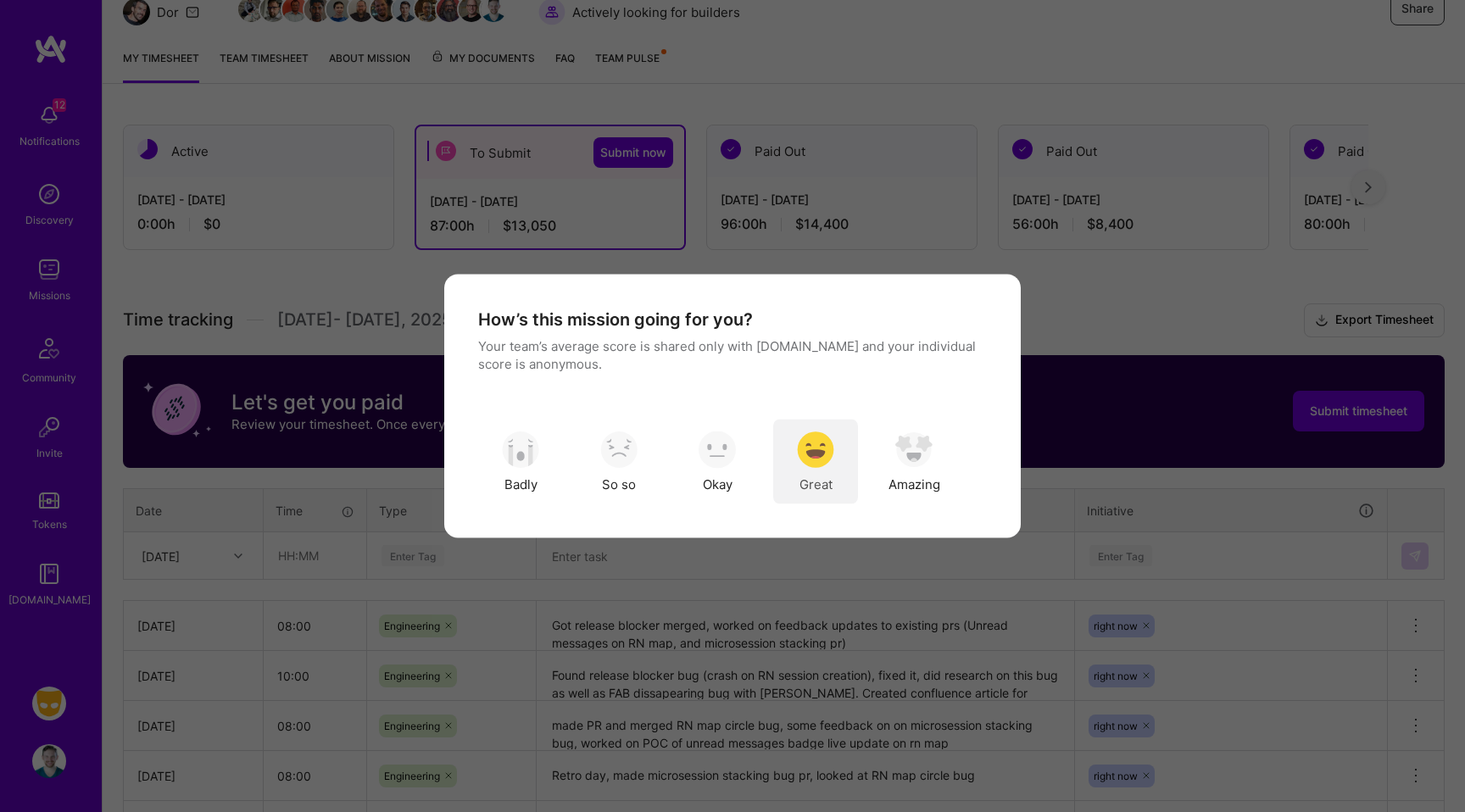
click at [830, 443] on img "modal" at bounding box center [815, 449] width 37 height 37
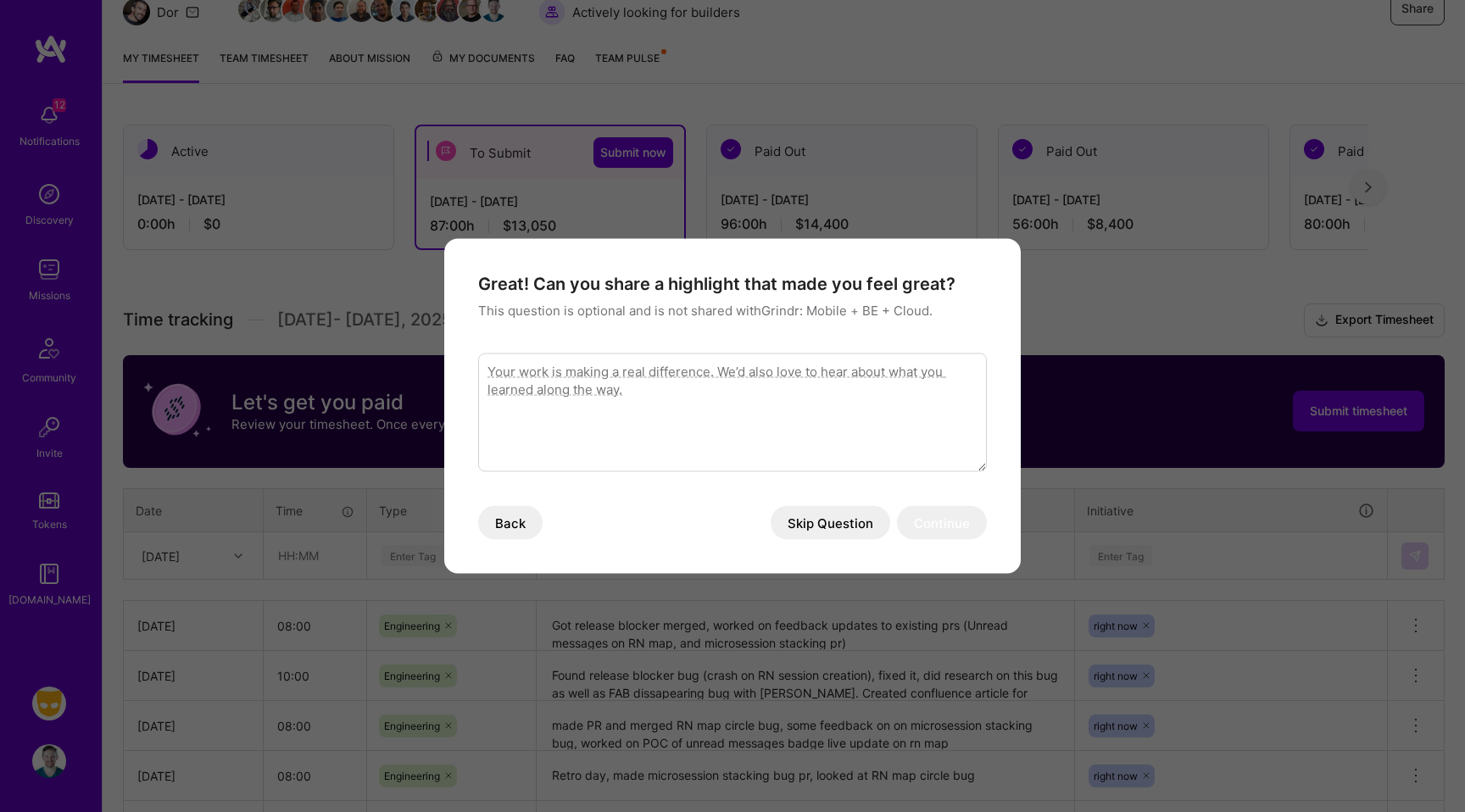
click at [829, 530] on button "Skip Question" at bounding box center [830, 522] width 119 height 34
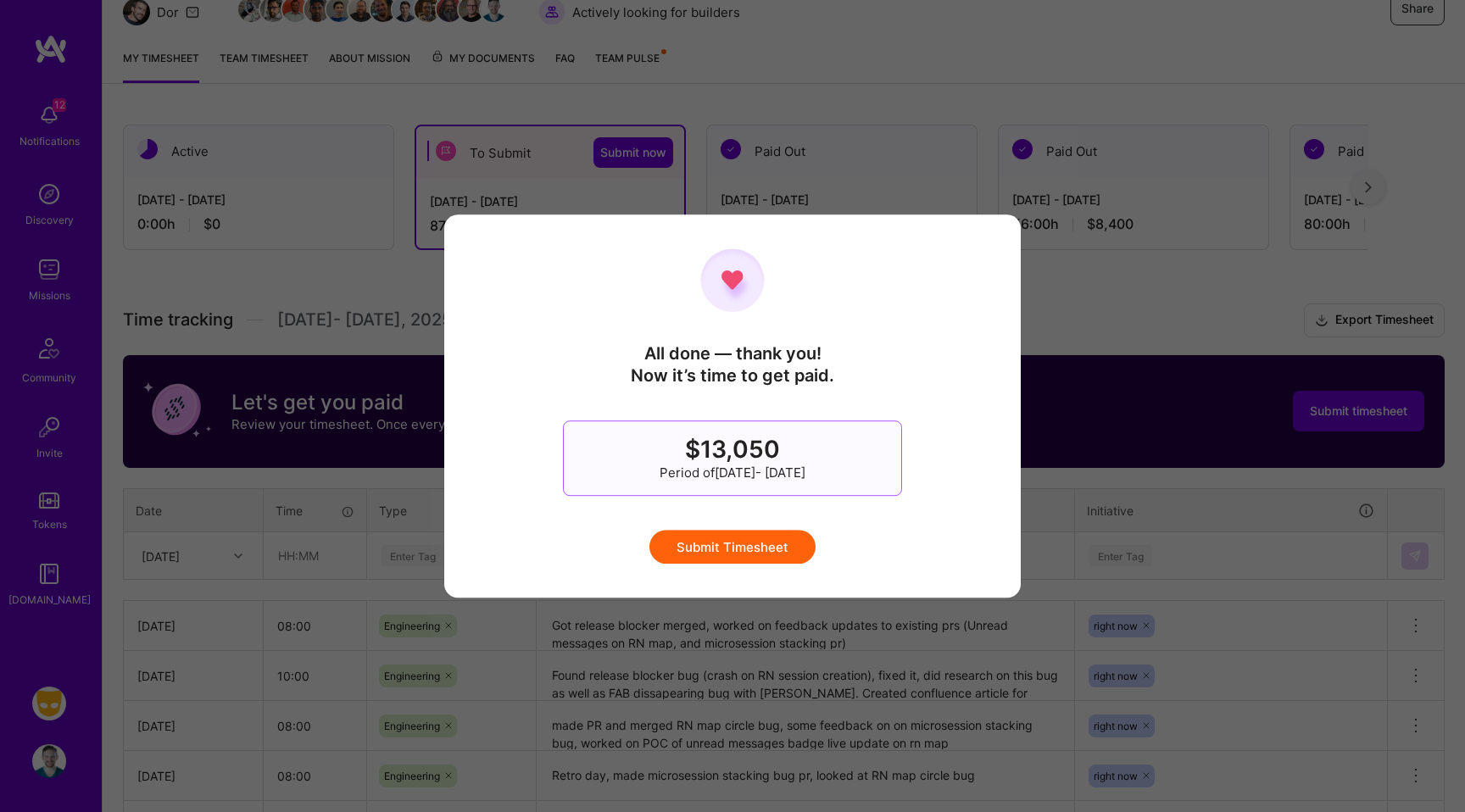
click at [766, 546] on button "Submit Timesheet" at bounding box center [732, 546] width 166 height 34
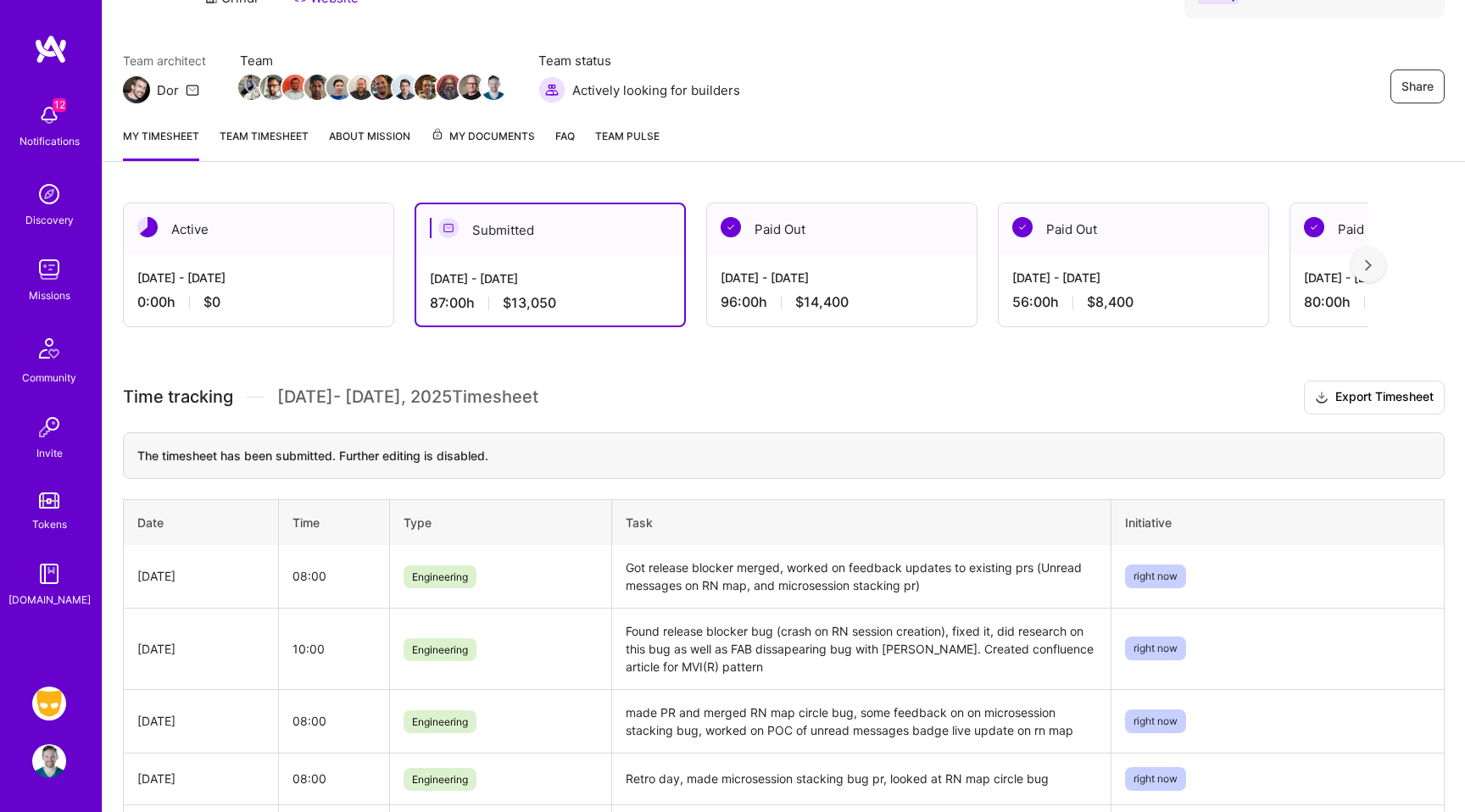
scroll to position [0, 0]
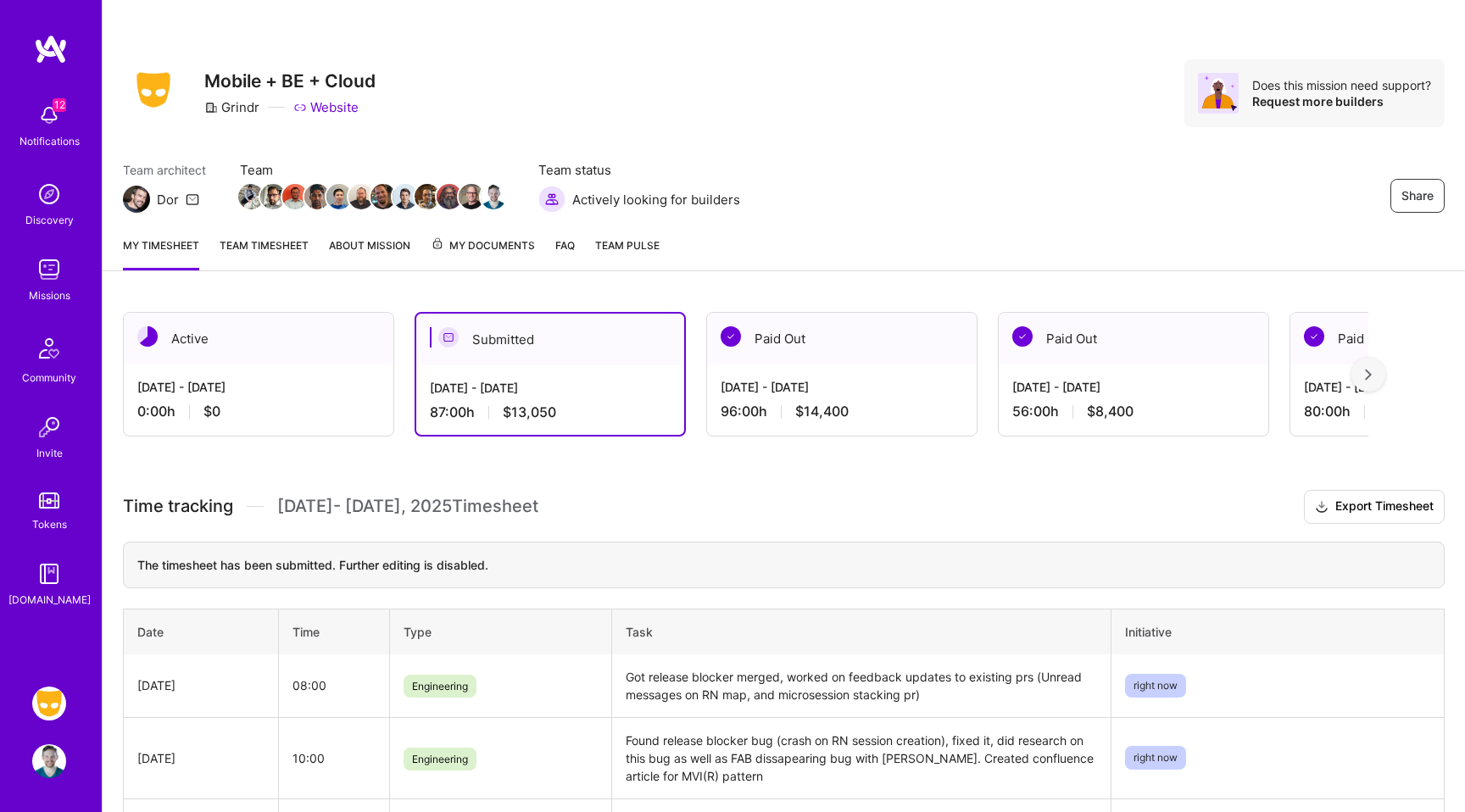
click at [273, 388] on div "[DATE] - [DATE]" at bounding box center [259, 387] width 242 height 18
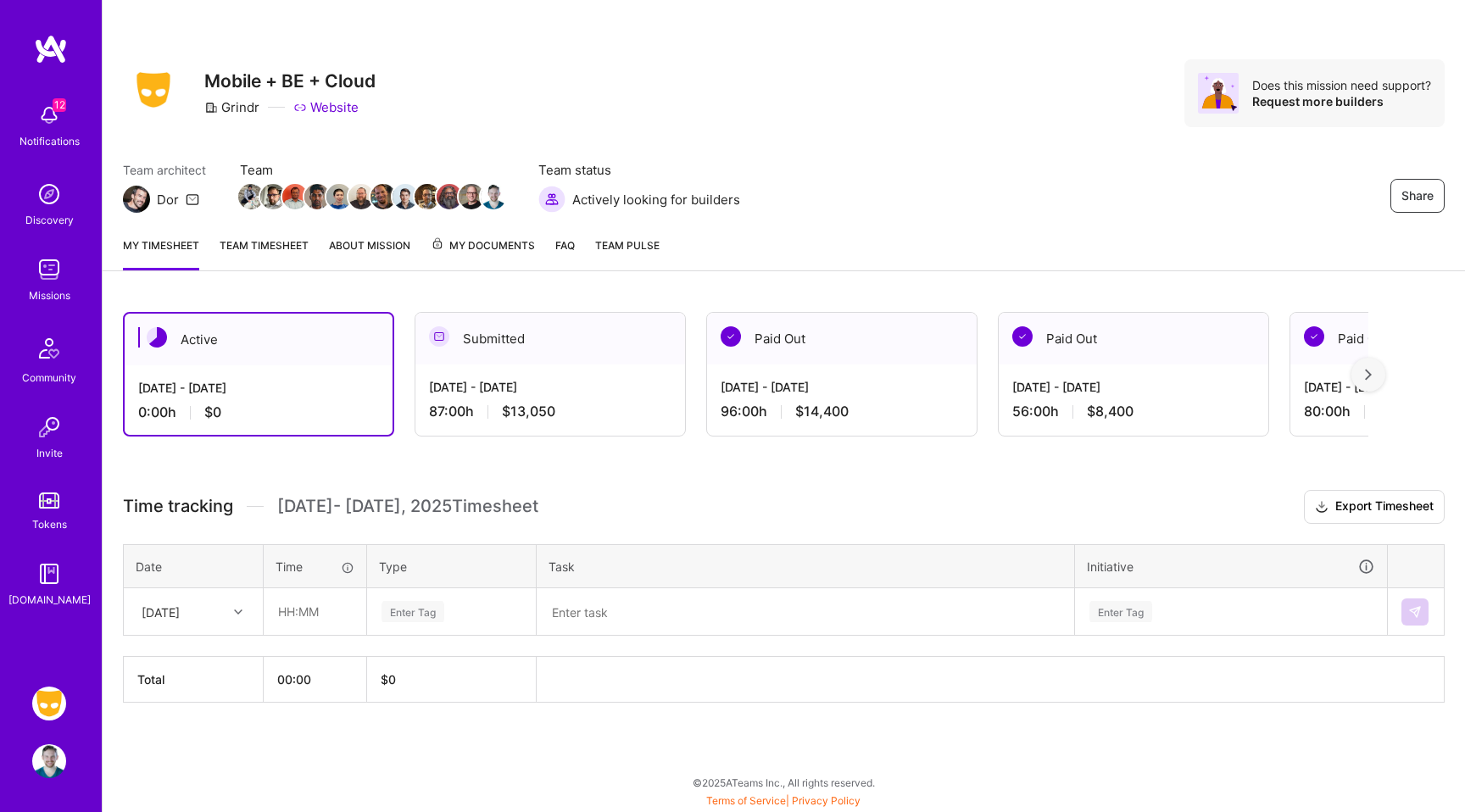
click at [306, 672] on th "00:00" at bounding box center [315, 680] width 103 height 46
click at [314, 679] on th "00:00" at bounding box center [315, 680] width 103 height 46
click at [305, 611] on input "text" at bounding box center [314, 612] width 101 height 45
click at [412, 603] on div "Enter Tag" at bounding box center [412, 612] width 63 height 27
click at [316, 616] on input "text" at bounding box center [314, 612] width 101 height 45
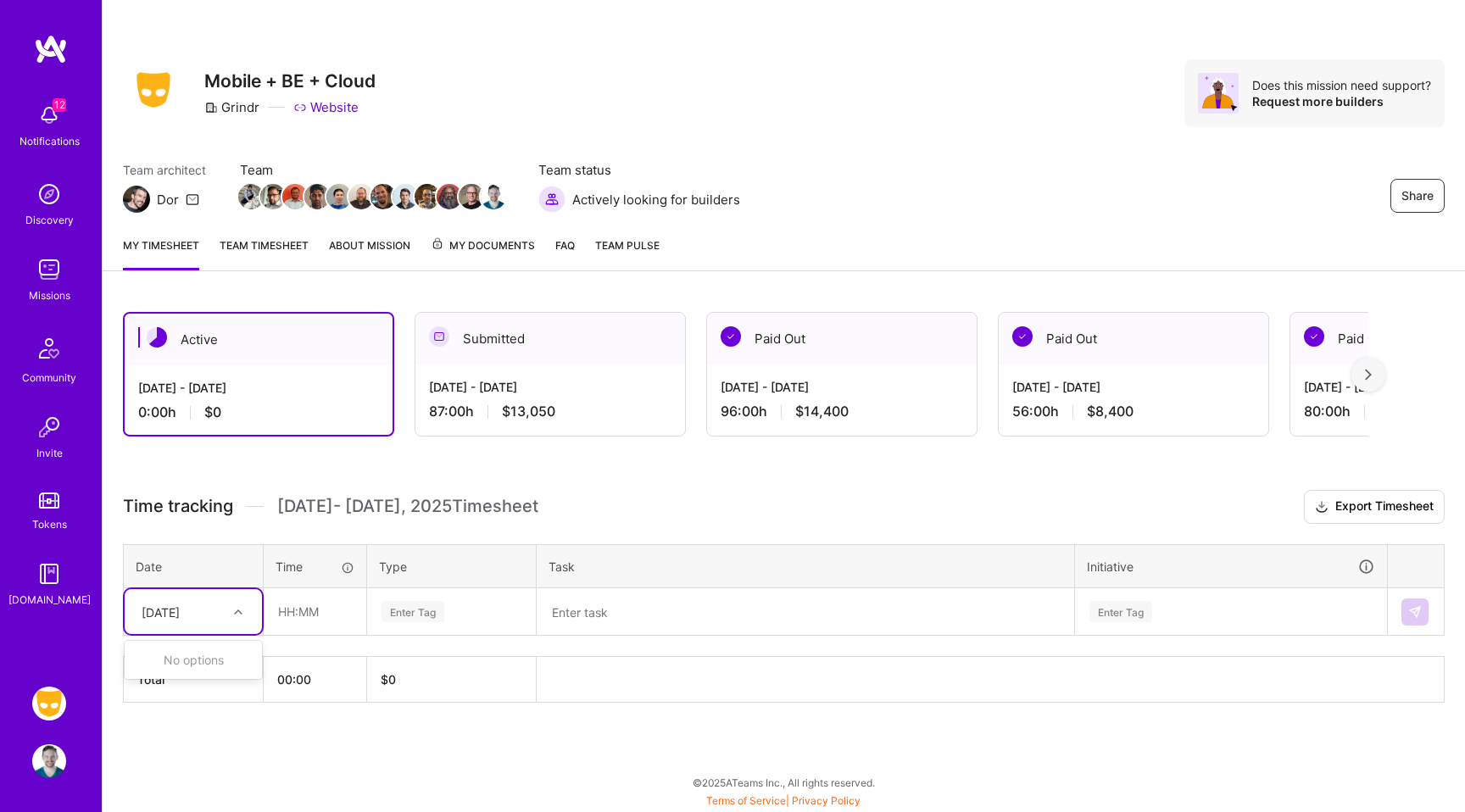
click at [223, 625] on div "[DATE]" at bounding box center [180, 612] width 95 height 28
click at [294, 613] on input "text" at bounding box center [314, 612] width 101 height 45
type input "08:00"
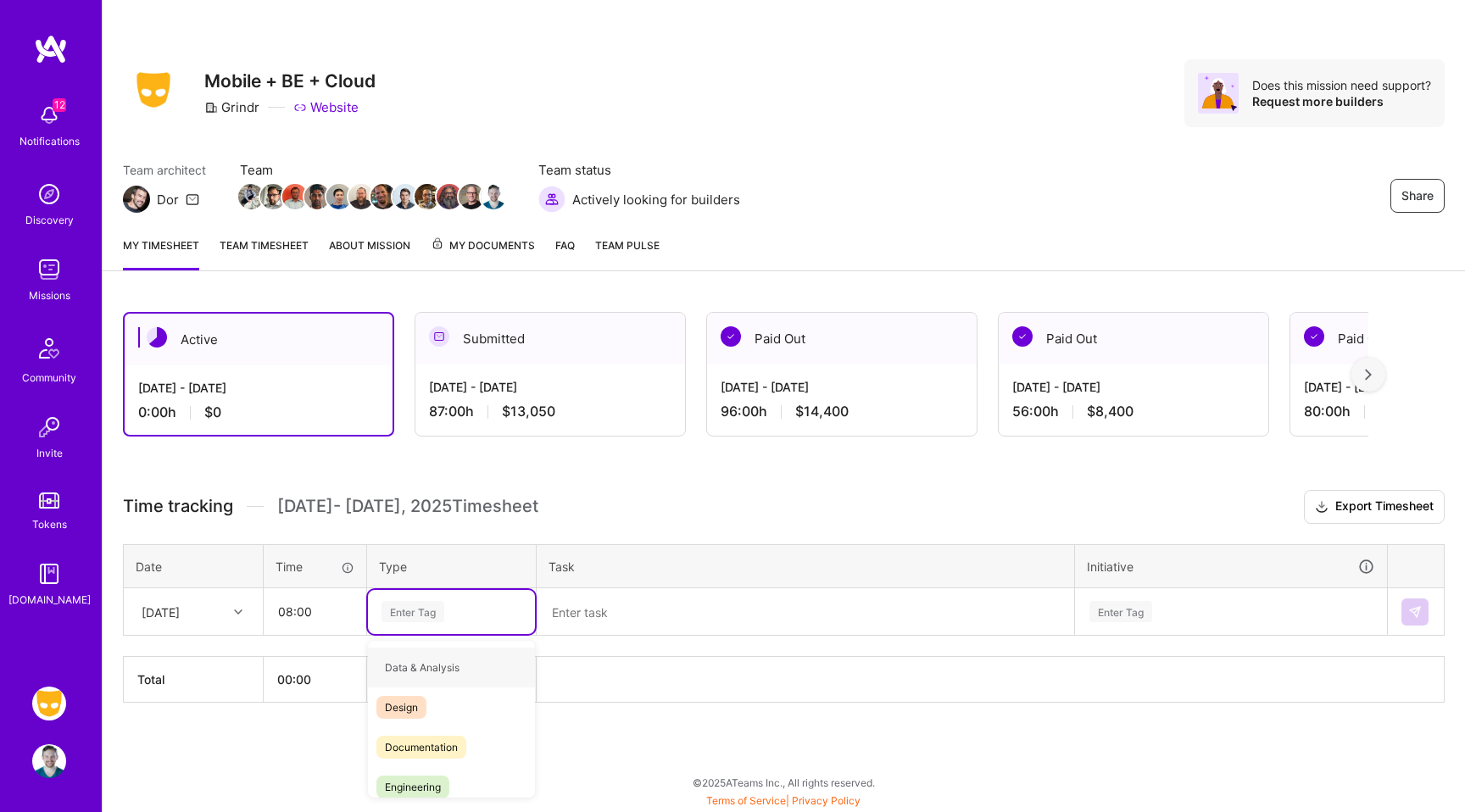
type input "e"
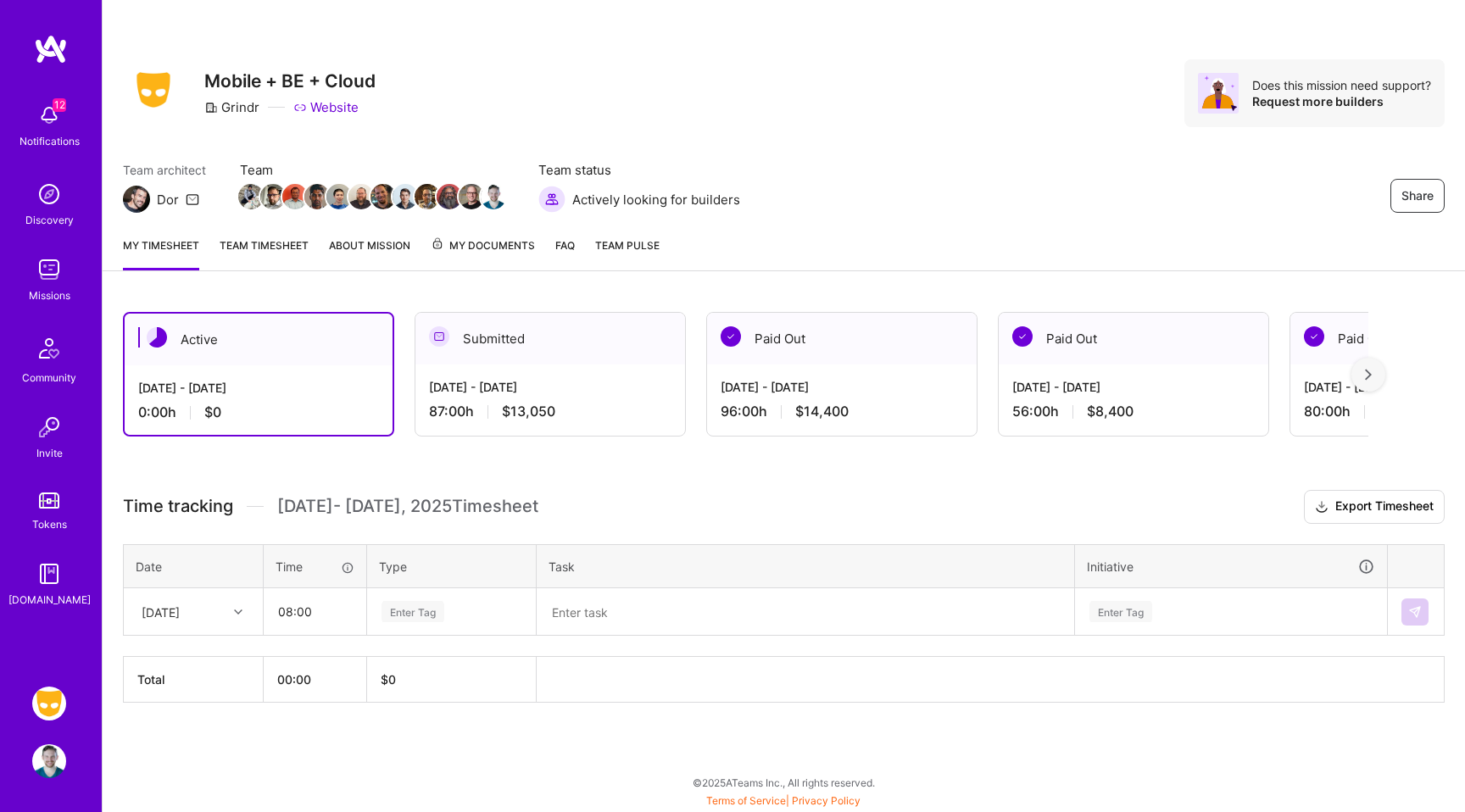
click at [472, 382] on div "[DATE] - [DATE]" at bounding box center [550, 387] width 242 height 18
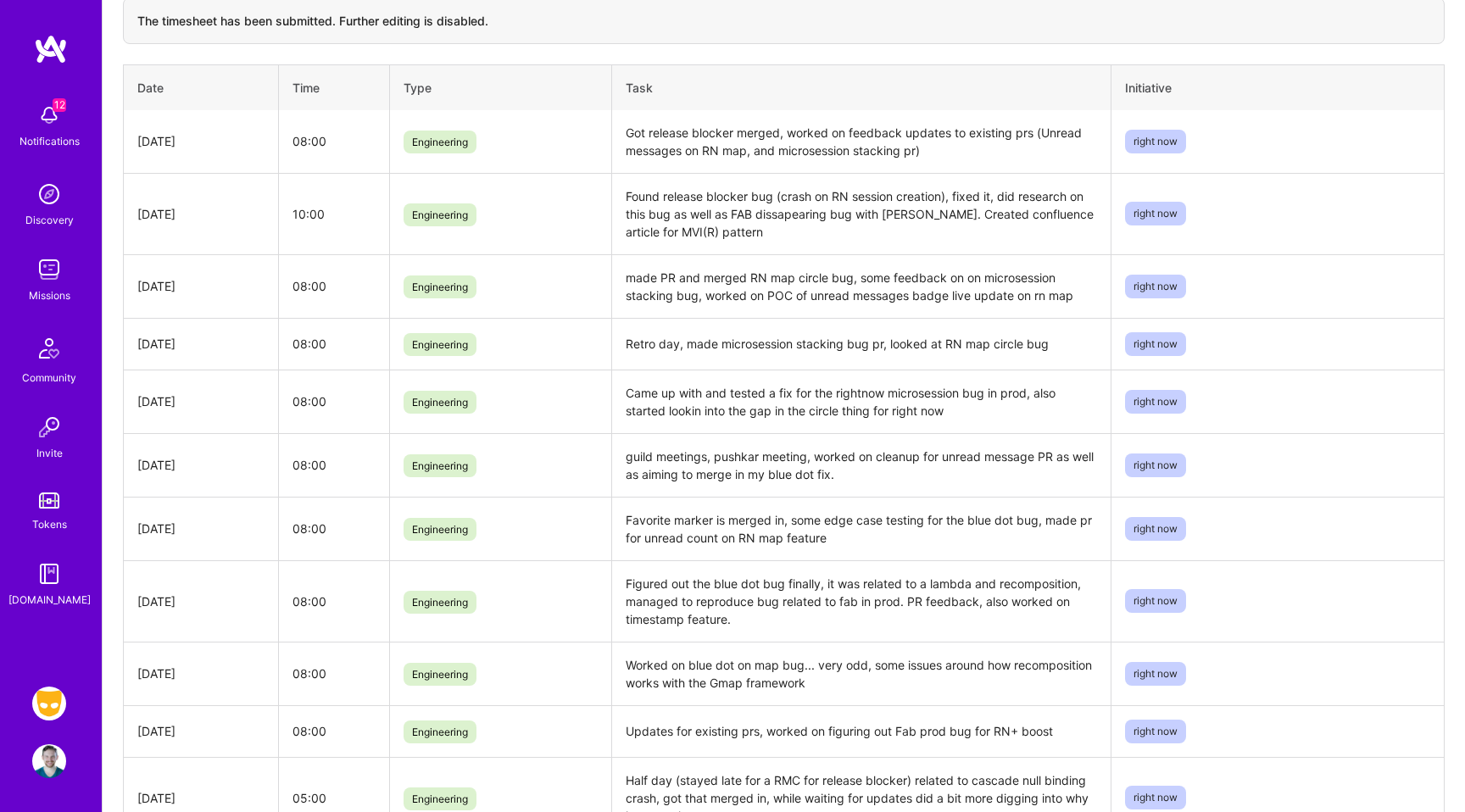
scroll to position [699, 0]
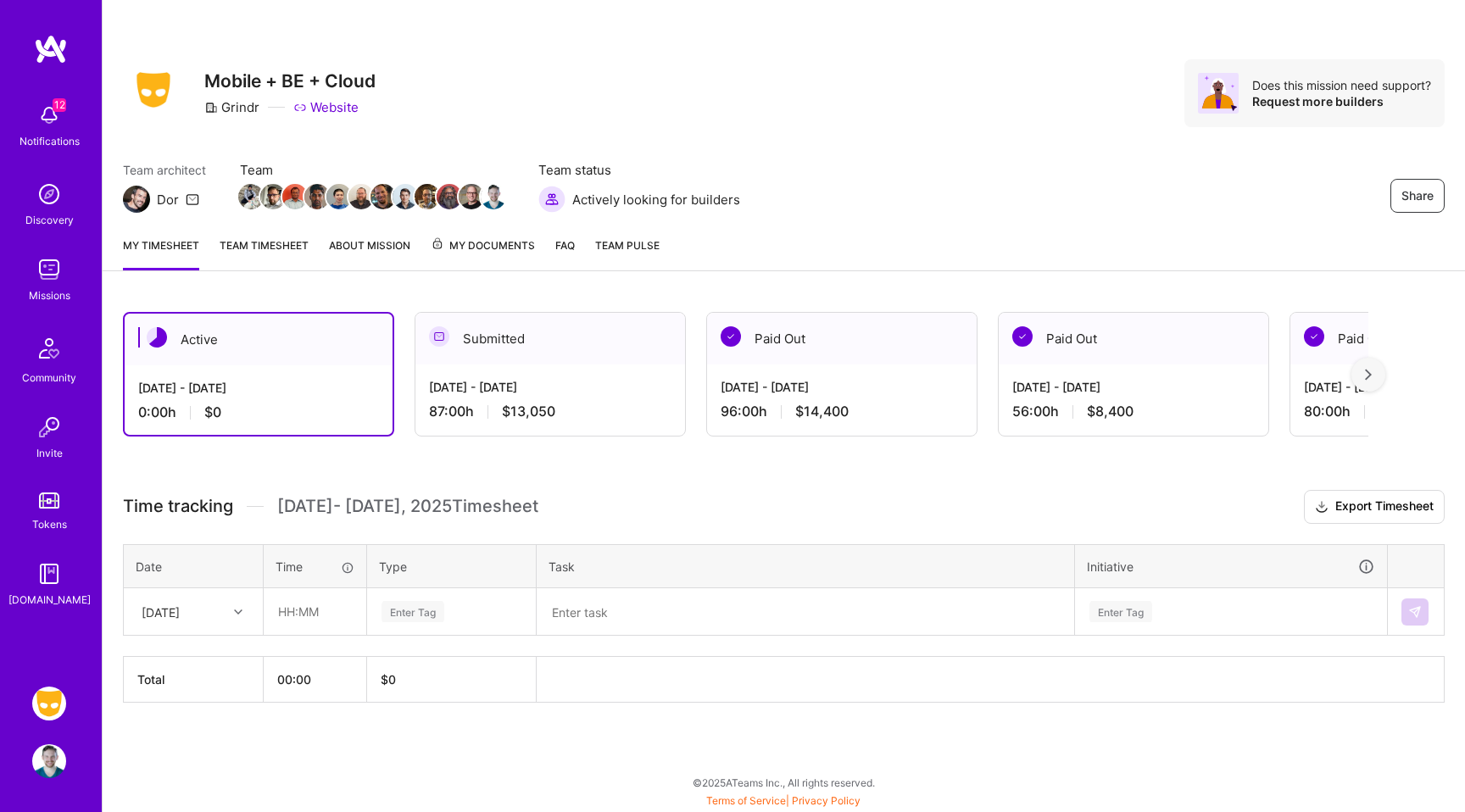
click at [76, 103] on div "12 Notifications" at bounding box center [49, 125] width 105 height 58
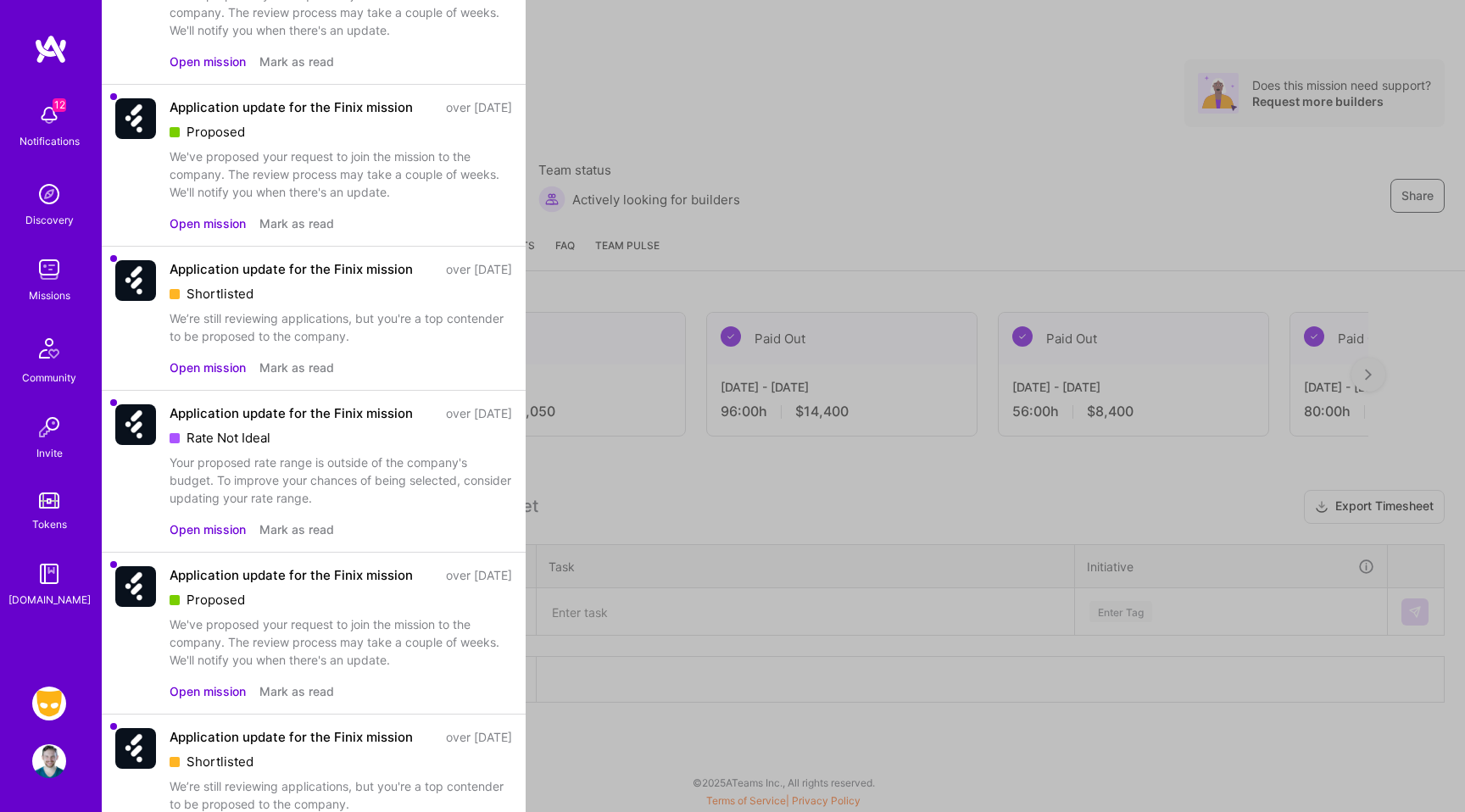
scroll to position [830, 0]
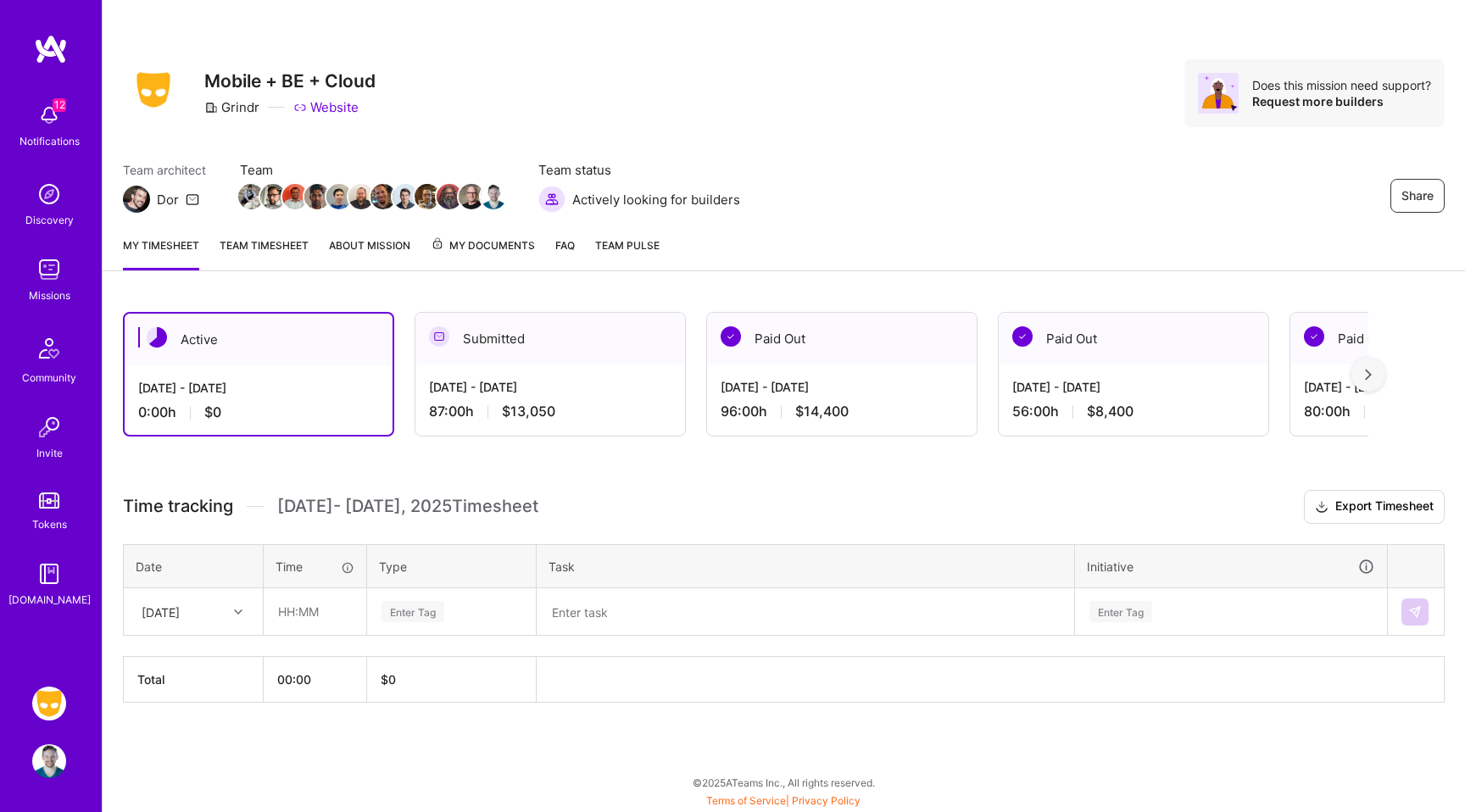
click at [698, 127] on div "12 12 Notifications Discovery Missions Community Invite Tokens [DOMAIN_NAME] Gr…" at bounding box center [732, 401] width 1465 height 803
